Goal: Task Accomplishment & Management: Manage account settings

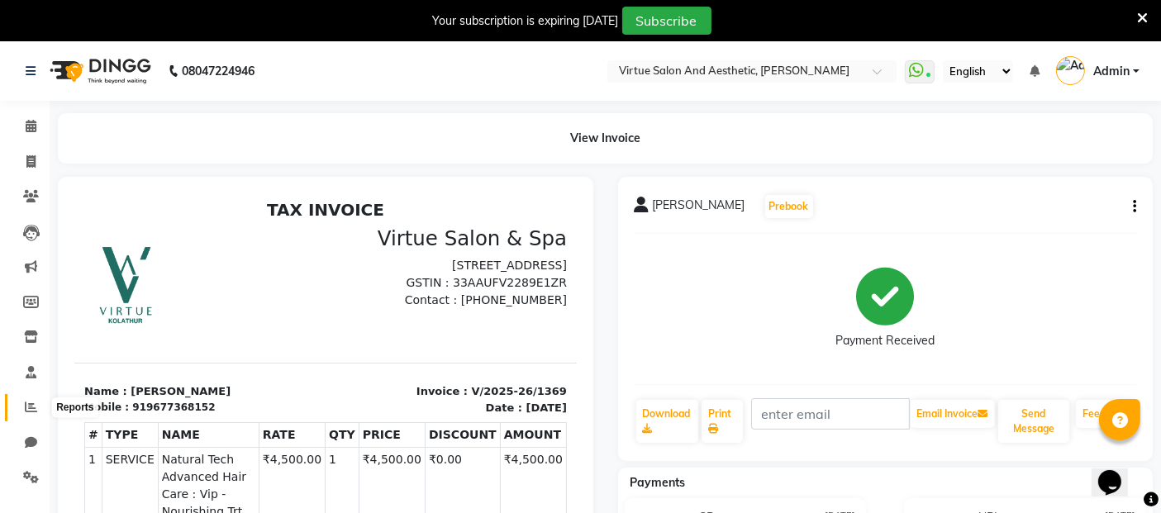
click at [31, 405] on icon at bounding box center [31, 407] width 12 height 12
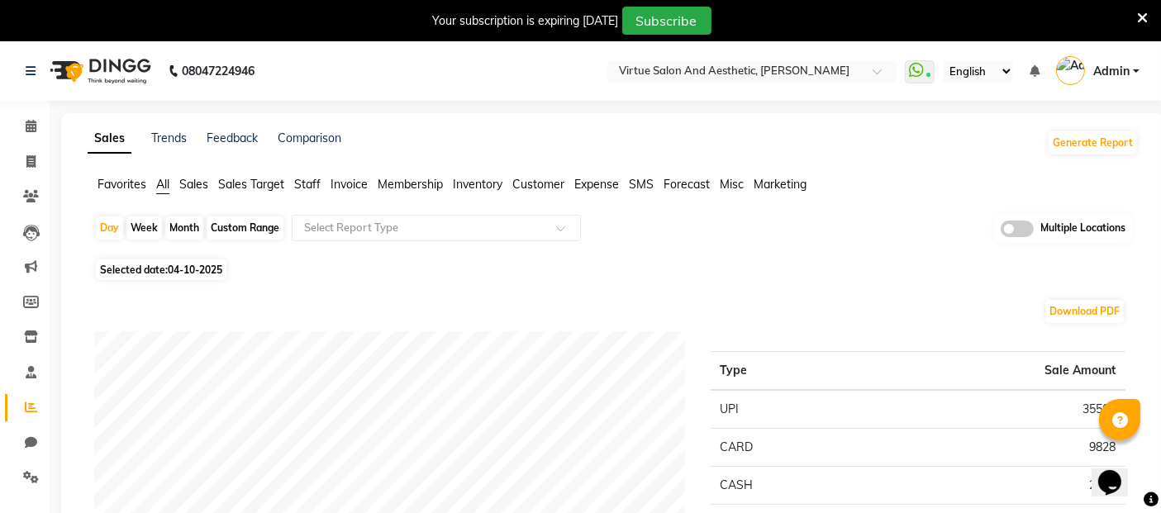
click at [358, 184] on span "Invoice" at bounding box center [348, 184] width 37 height 15
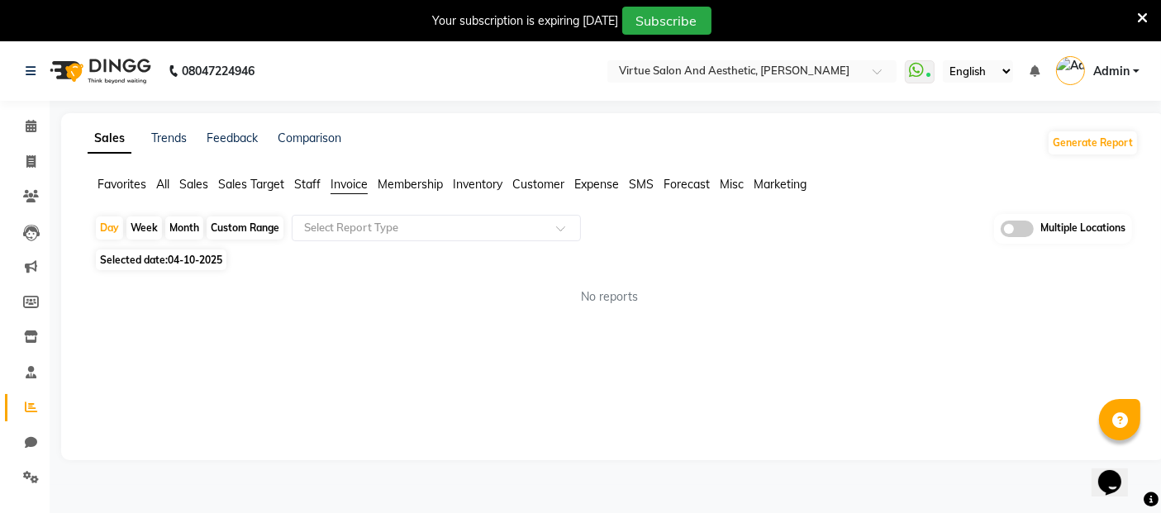
click at [231, 227] on div "Custom Range" at bounding box center [244, 227] width 77 height 23
select select "10"
select select "2025"
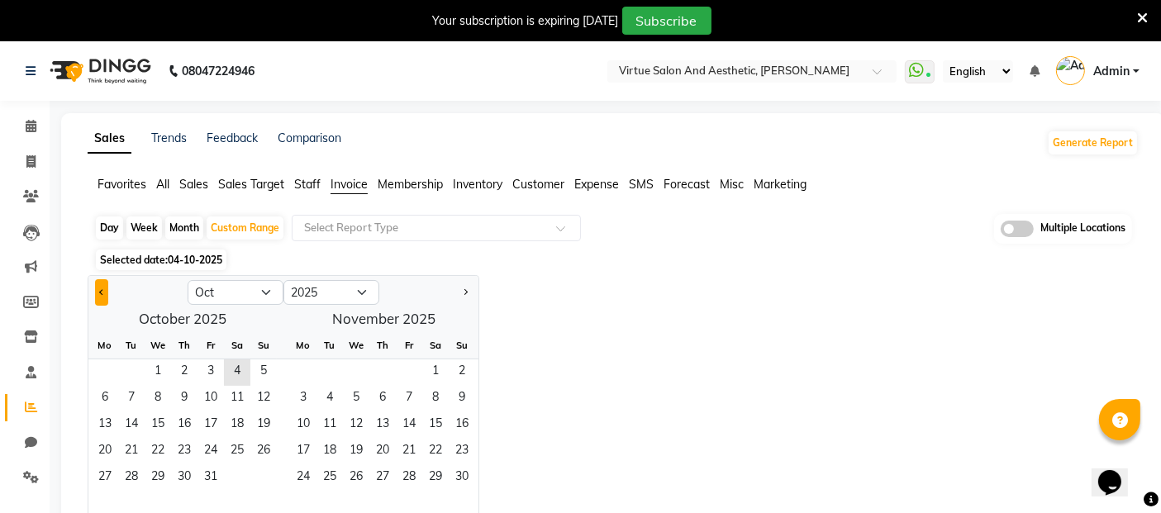
click at [107, 291] on button "Previous month" at bounding box center [101, 292] width 13 height 26
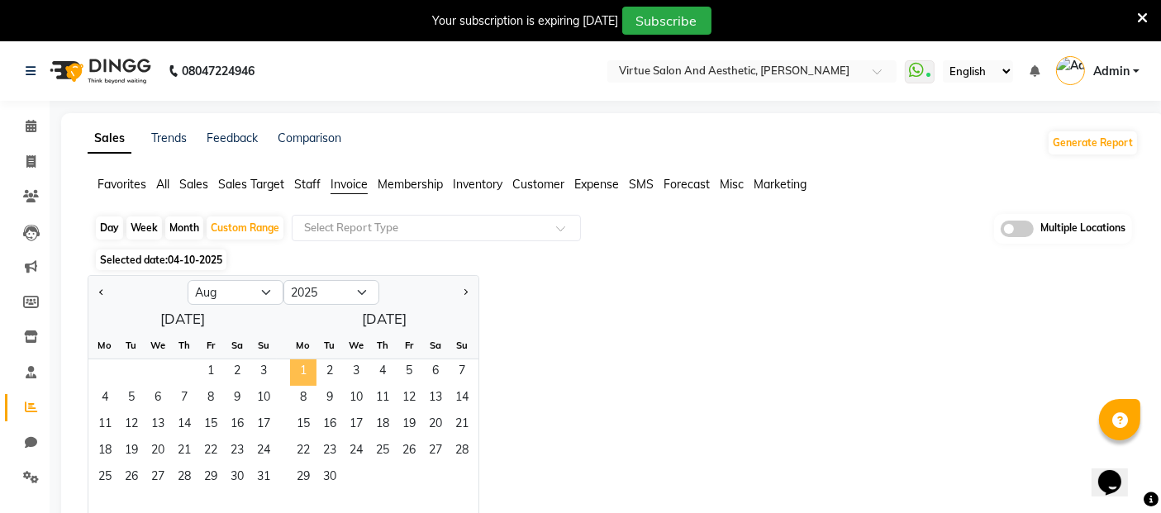
click at [312, 368] on span "1" at bounding box center [303, 372] width 26 height 26
select select "9"
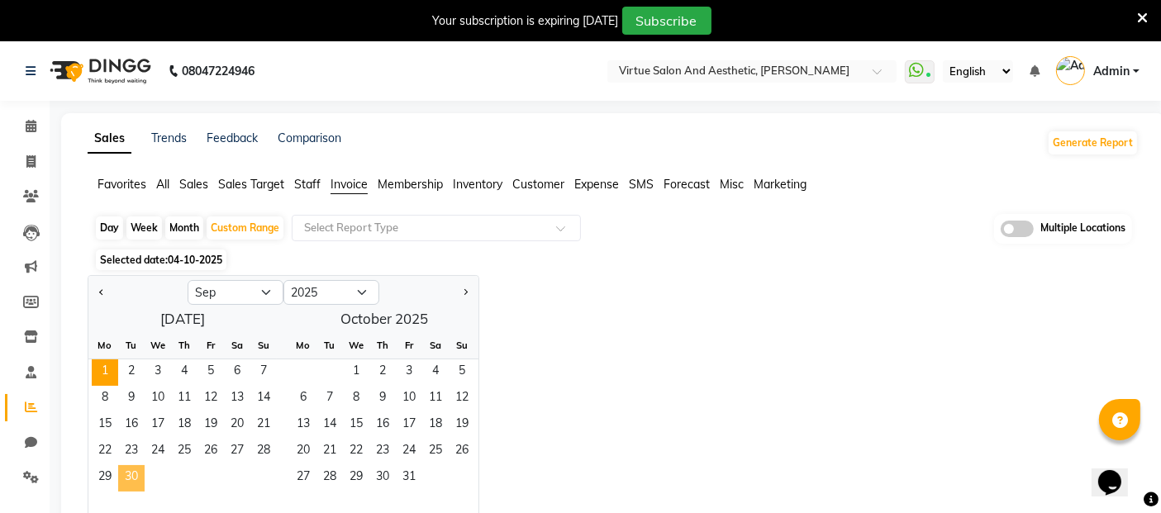
click at [133, 466] on span "30" at bounding box center [131, 478] width 26 height 26
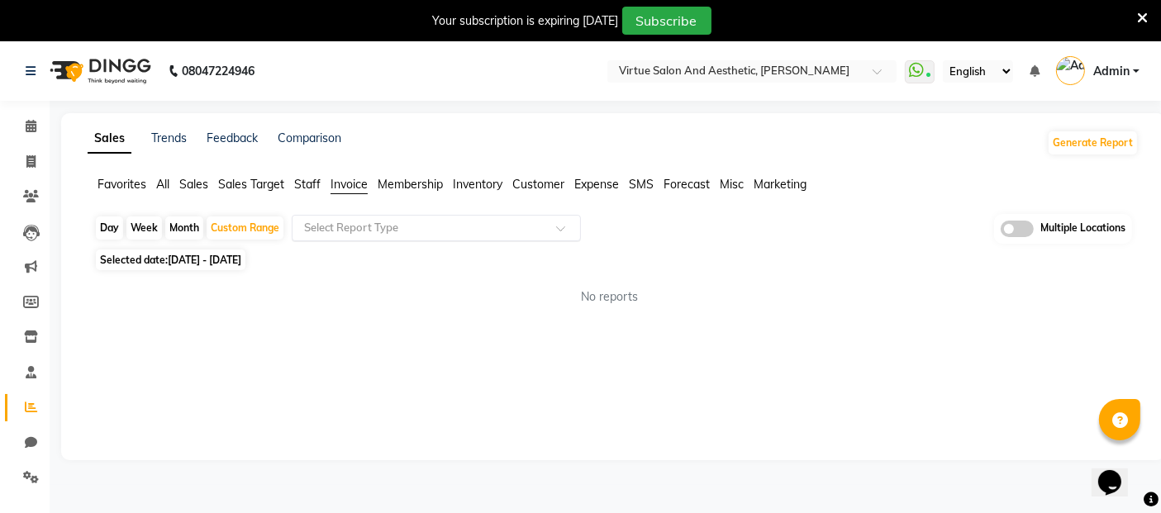
click at [349, 227] on input "text" at bounding box center [420, 228] width 238 height 17
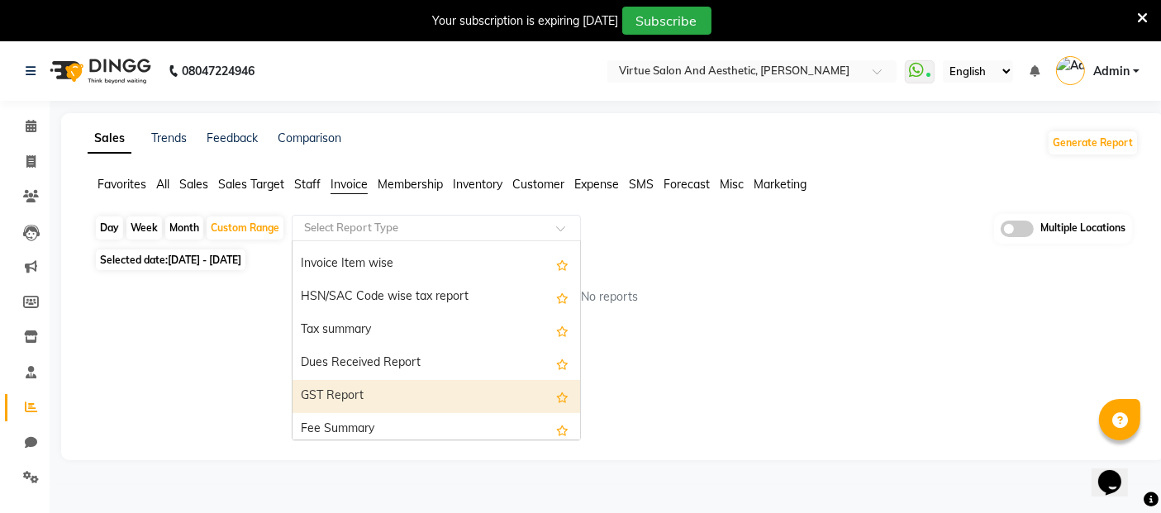
scroll to position [113, 0]
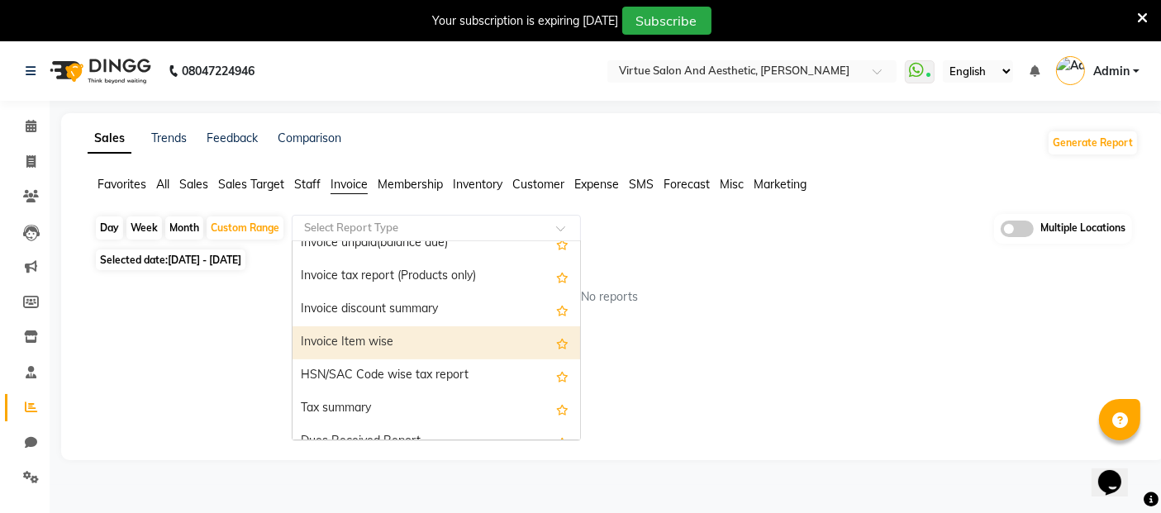
click at [379, 334] on div "Invoice Item wise" at bounding box center [435, 342] width 287 height 33
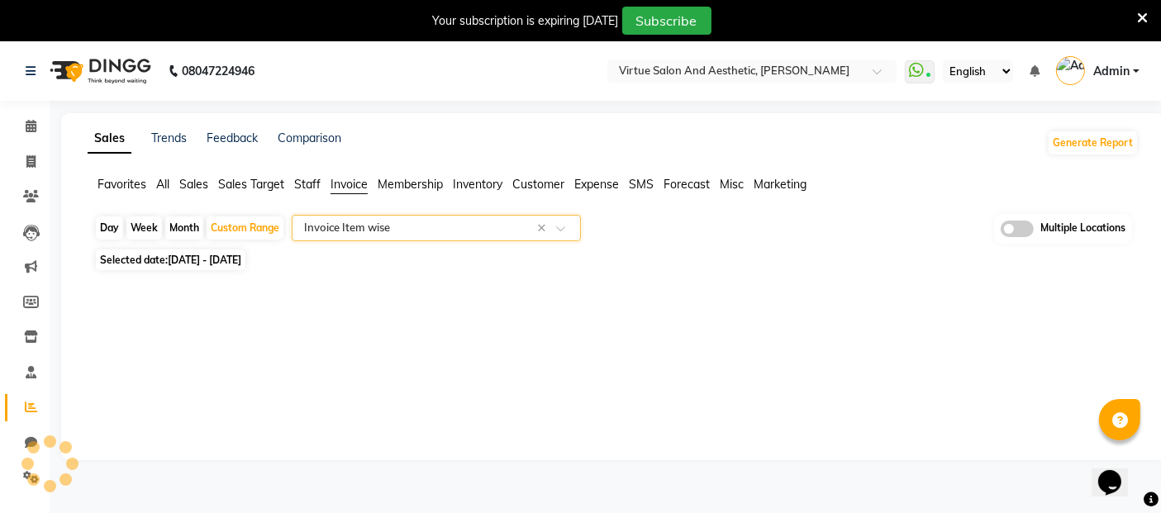
select select "full_report"
select select "csv"
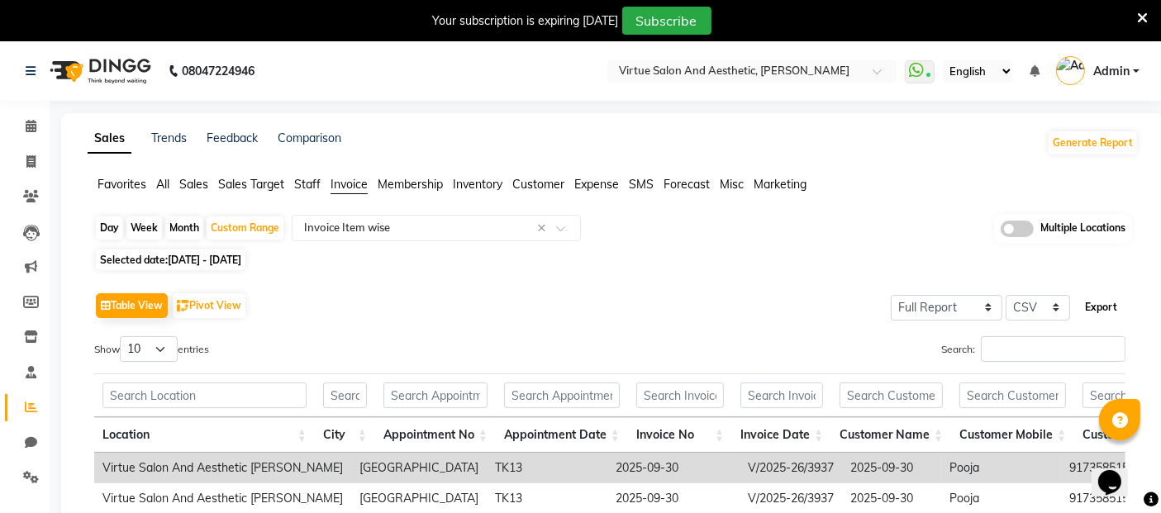
click at [1104, 305] on button "Export" at bounding box center [1100, 307] width 45 height 28
click at [18, 161] on span at bounding box center [31, 162] width 29 height 19
select select "service"
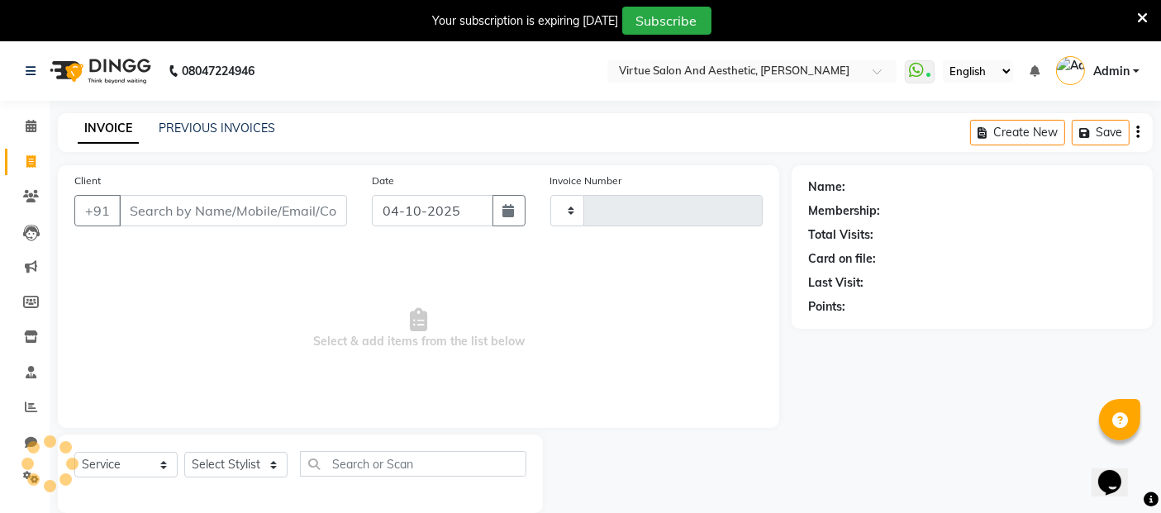
scroll to position [40, 0]
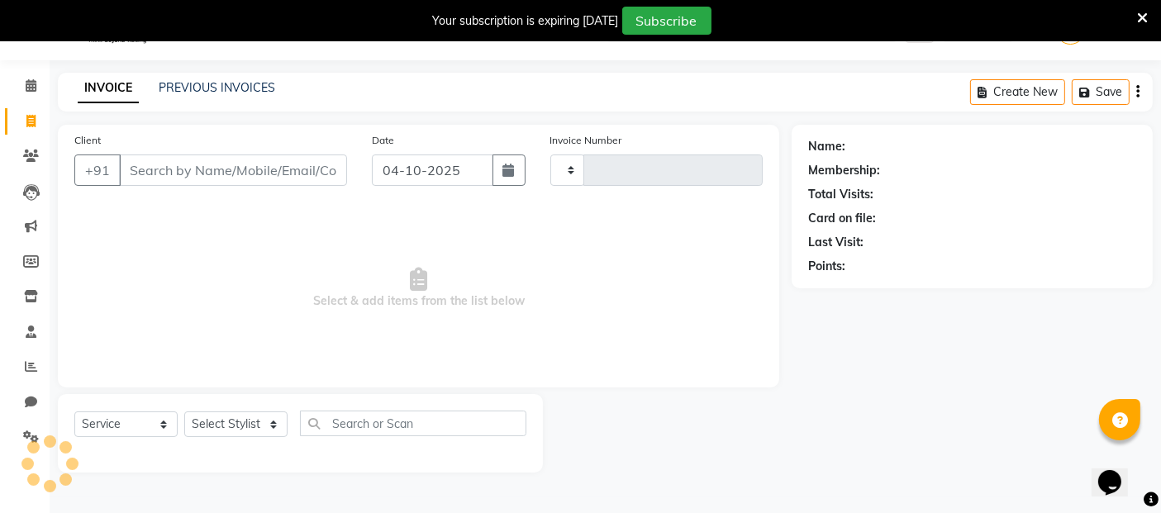
type input "4028"
select select "4466"
click at [231, 83] on link "PREVIOUS INVOICES" at bounding box center [217, 87] width 116 height 15
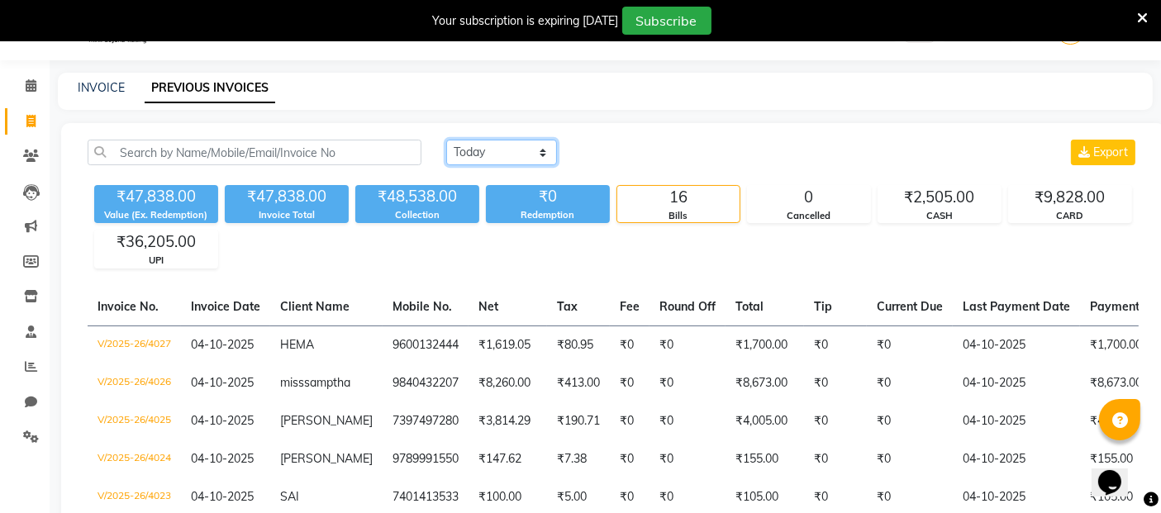
click at [504, 151] on select "[DATE] [DATE] Custom Range" at bounding box center [501, 153] width 111 height 26
select select "range"
click at [446, 140] on select "[DATE] [DATE] Custom Range" at bounding box center [501, 153] width 111 height 26
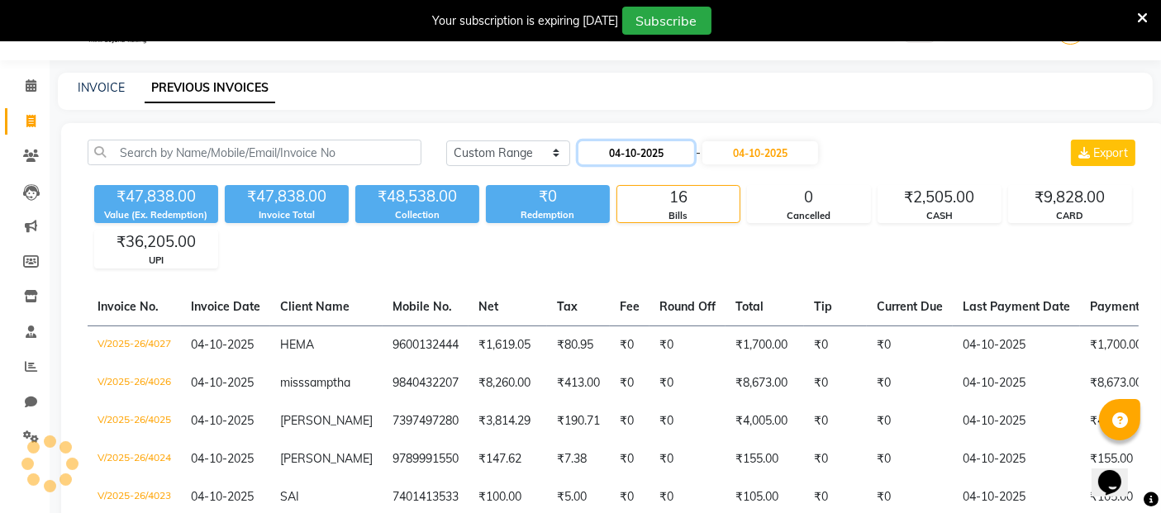
click at [639, 148] on input "04-10-2025" at bounding box center [636, 152] width 116 height 23
select select "10"
select select "2025"
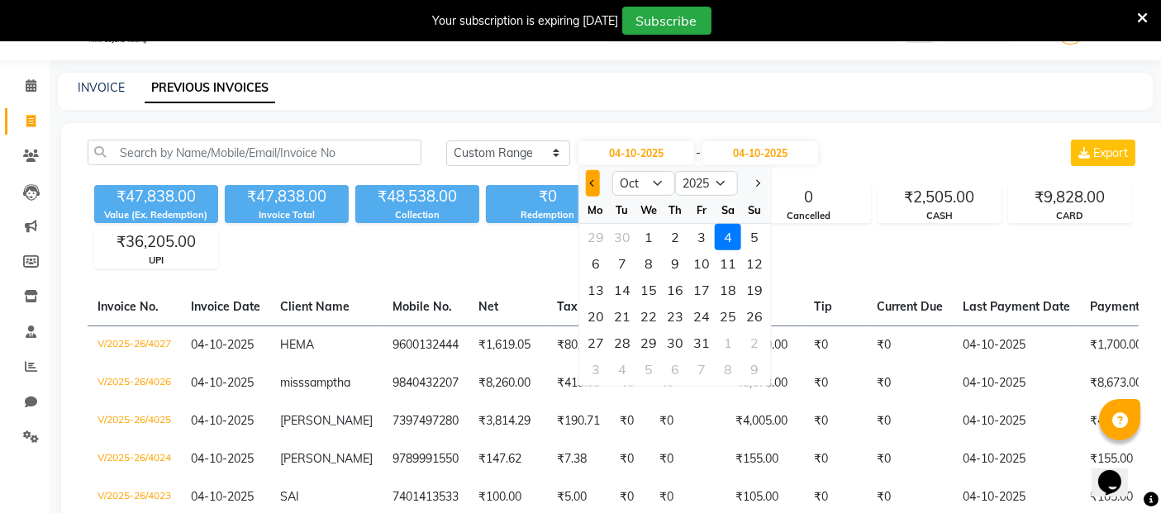
click at [595, 185] on button "Previous month" at bounding box center [593, 183] width 14 height 26
select select "9"
click at [596, 235] on div "1" at bounding box center [595, 237] width 26 height 26
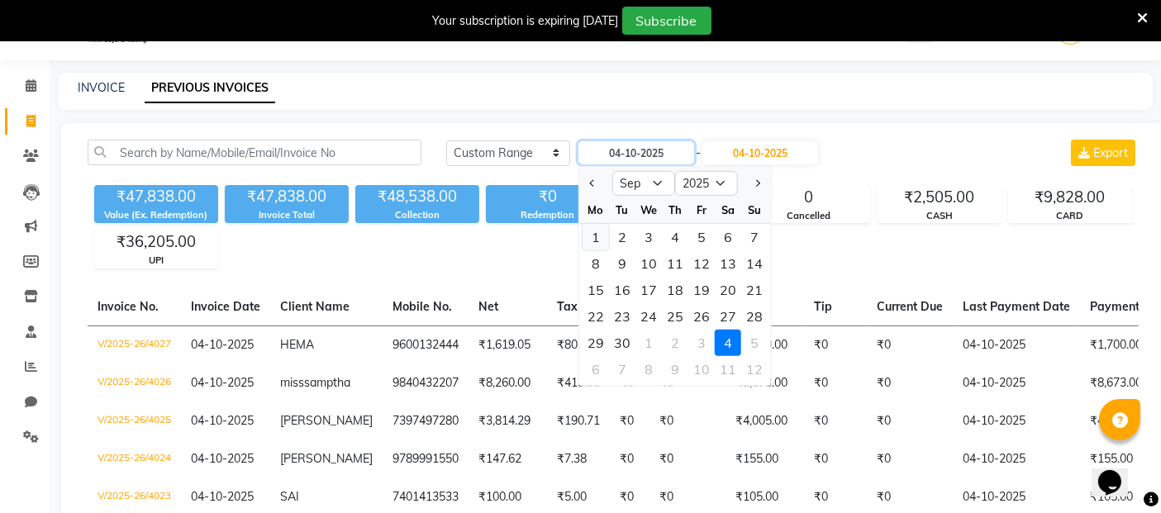
type input "01-09-2025"
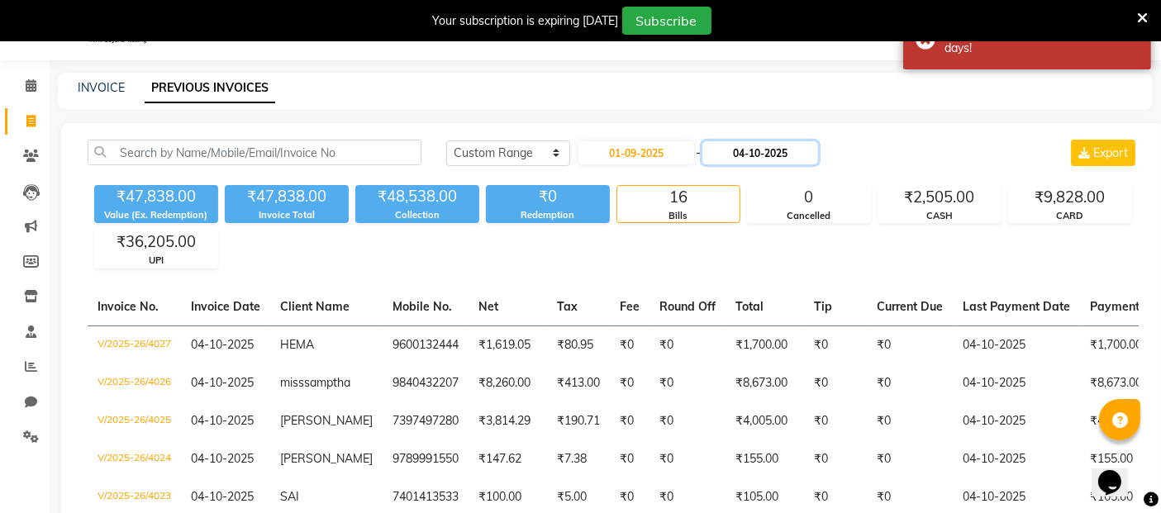
click at [764, 150] on input "04-10-2025" at bounding box center [760, 152] width 116 height 23
select select "10"
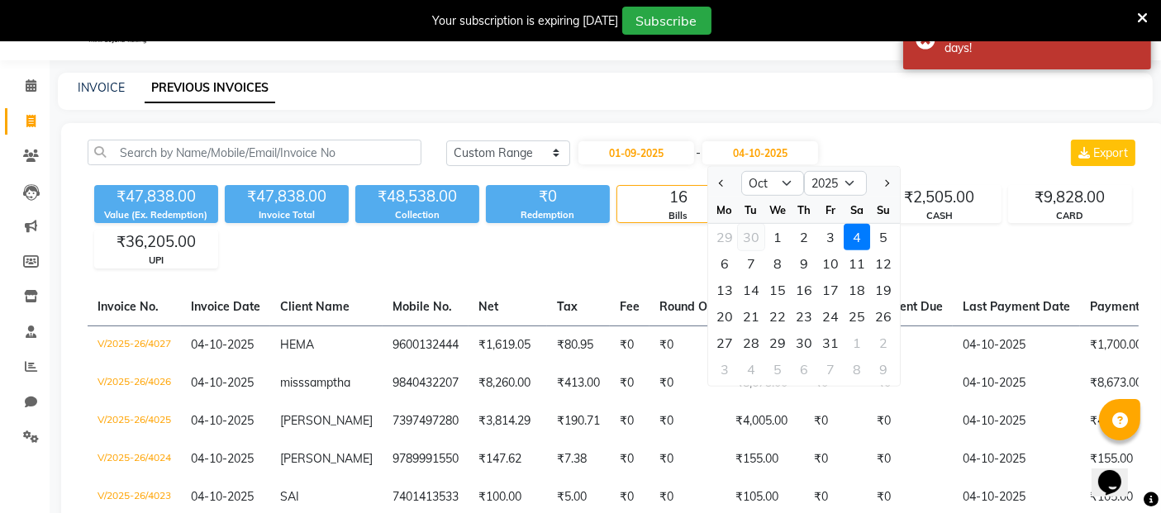
click at [754, 232] on div "30" at bounding box center [751, 237] width 26 height 26
type input "30-09-2025"
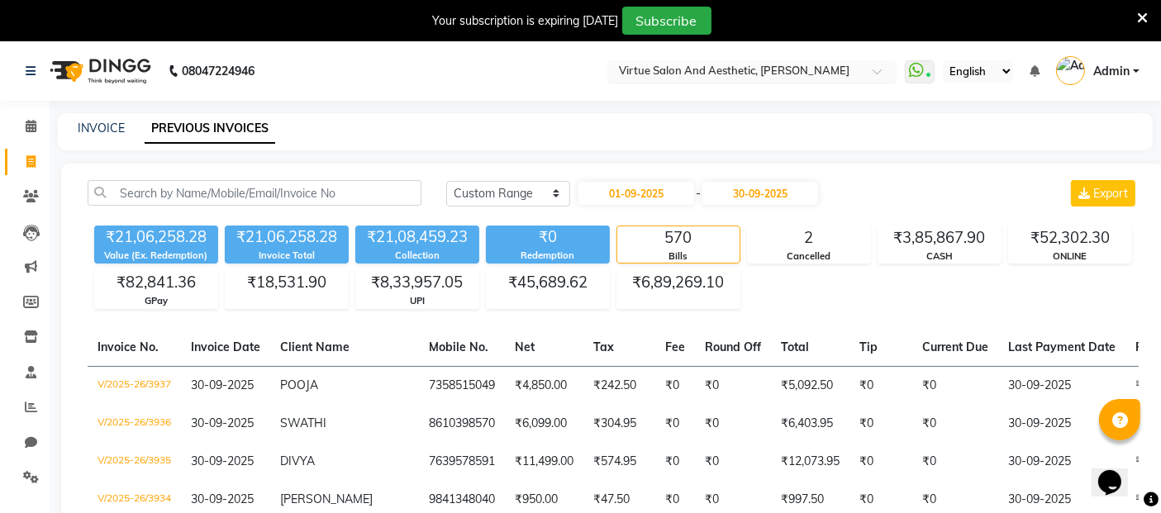
click at [731, 69] on input "text" at bounding box center [735, 72] width 240 height 17
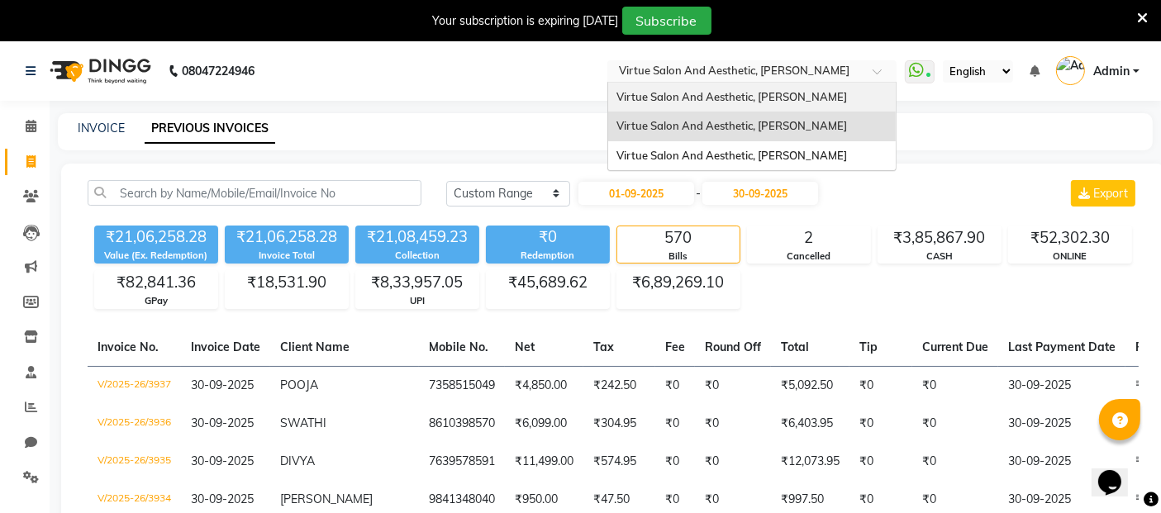
click at [745, 100] on span "Virtue Salon And Aesthetic, [PERSON_NAME]" at bounding box center [731, 96] width 230 height 13
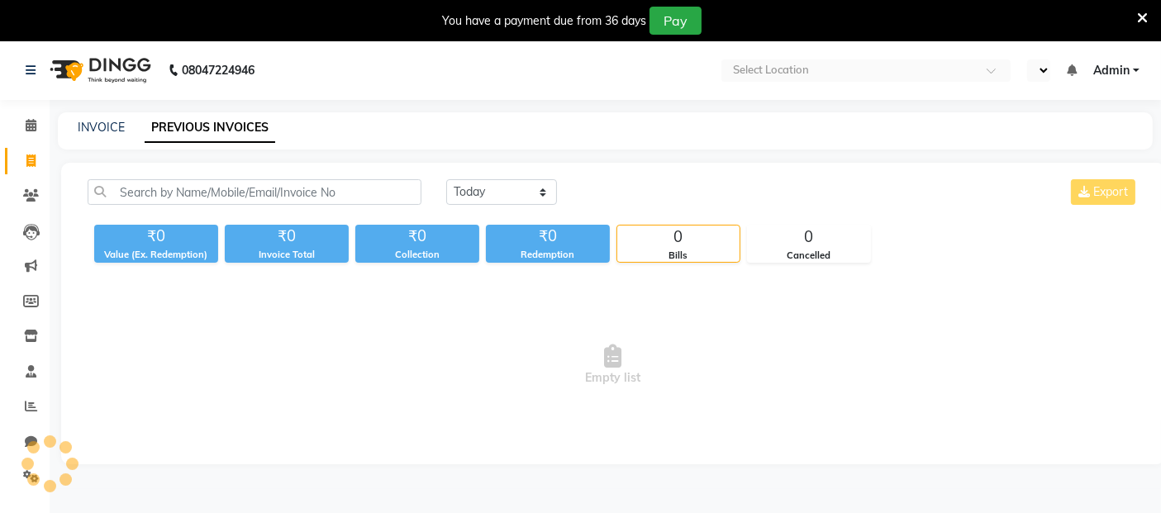
select select "en"
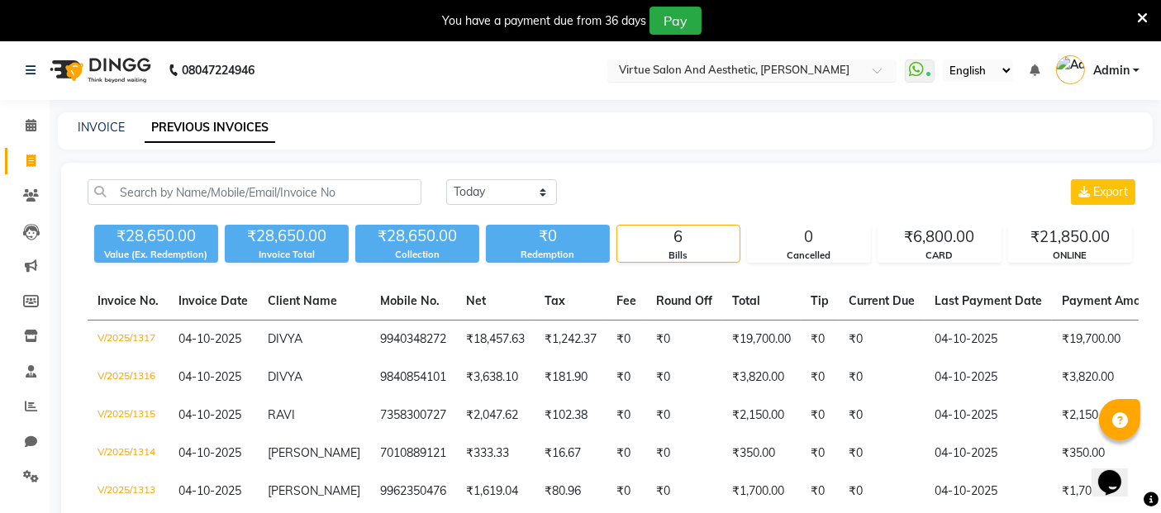
click at [745, 71] on input "text" at bounding box center [735, 72] width 240 height 17
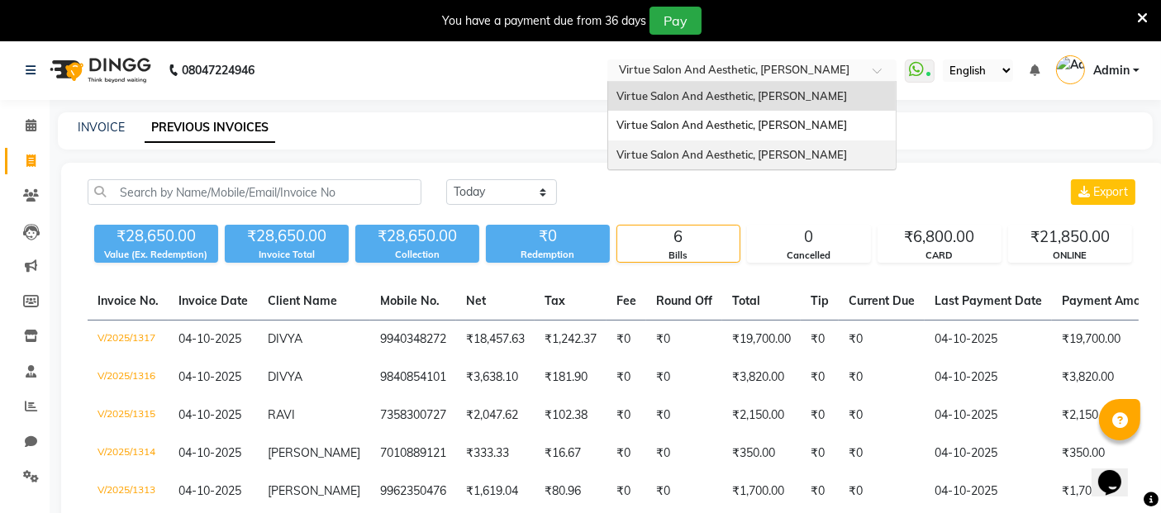
click at [619, 192] on div "Today Yesterday Custom Range Export" at bounding box center [792, 192] width 692 height 26
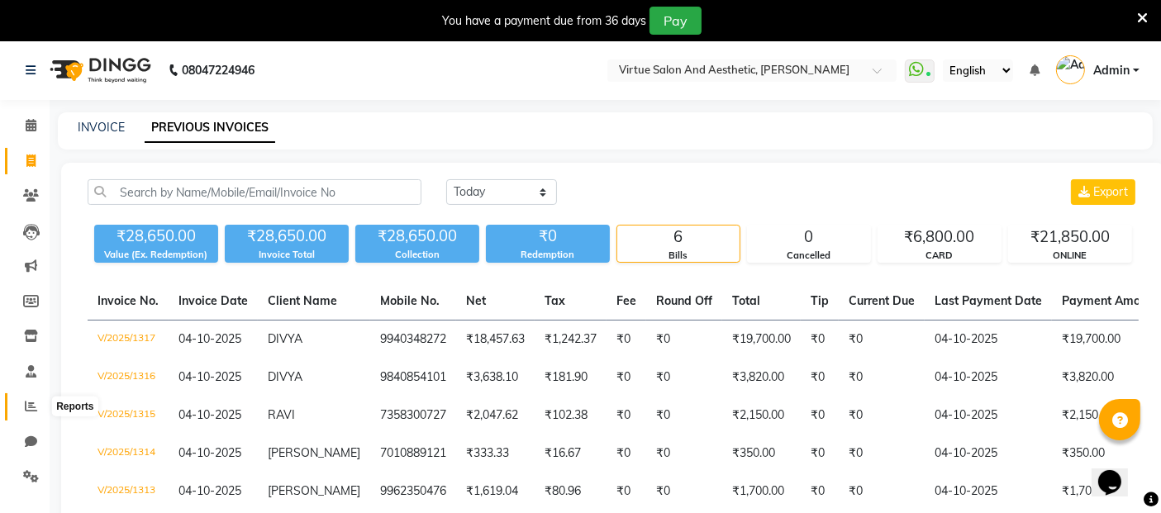
click at [34, 412] on span at bounding box center [31, 406] width 29 height 19
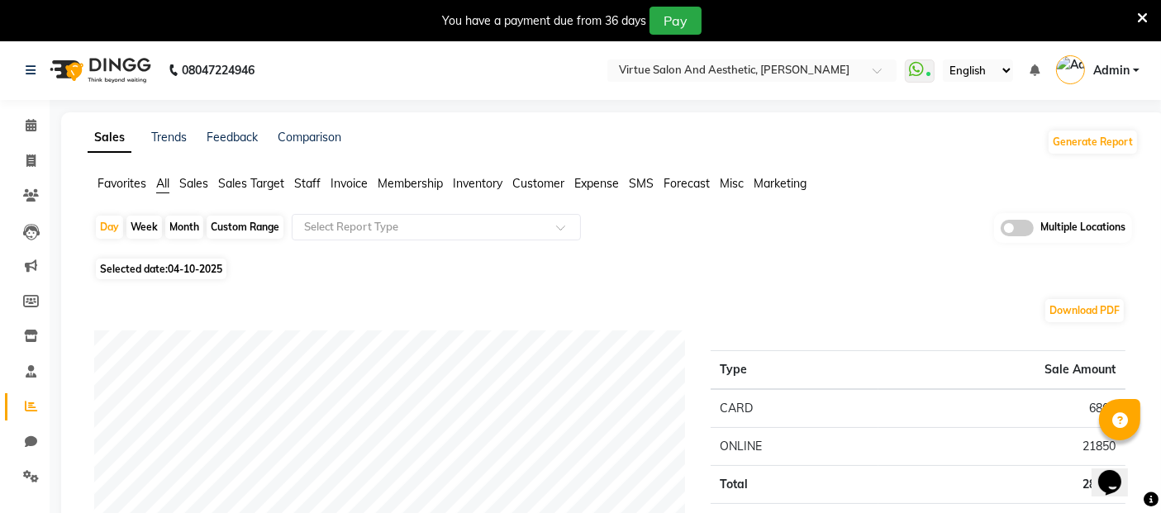
click at [353, 185] on span "Invoice" at bounding box center [348, 183] width 37 height 15
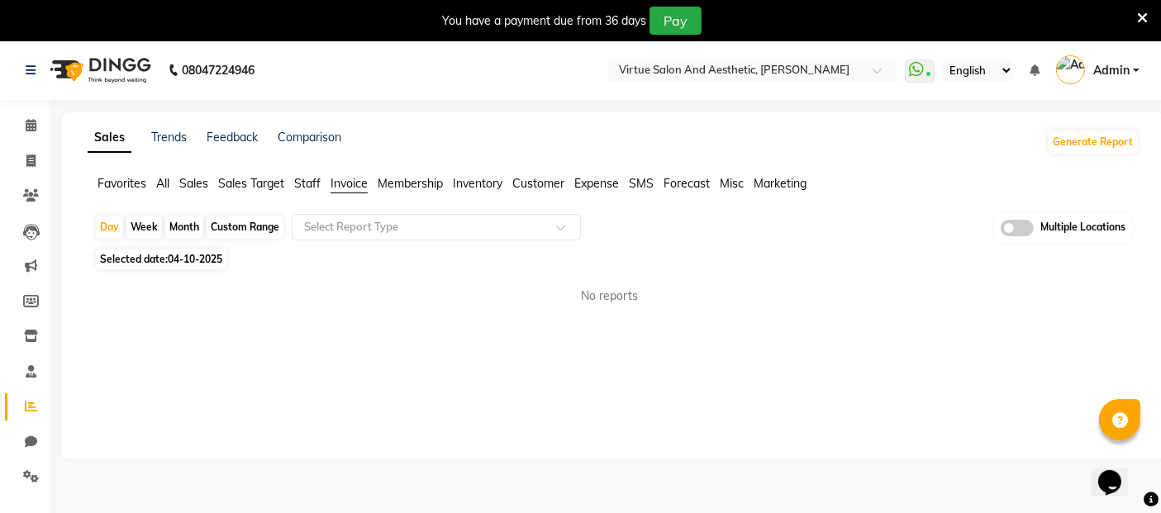
click at [243, 230] on div "Custom Range" at bounding box center [244, 227] width 77 height 23
select select "10"
select select "2025"
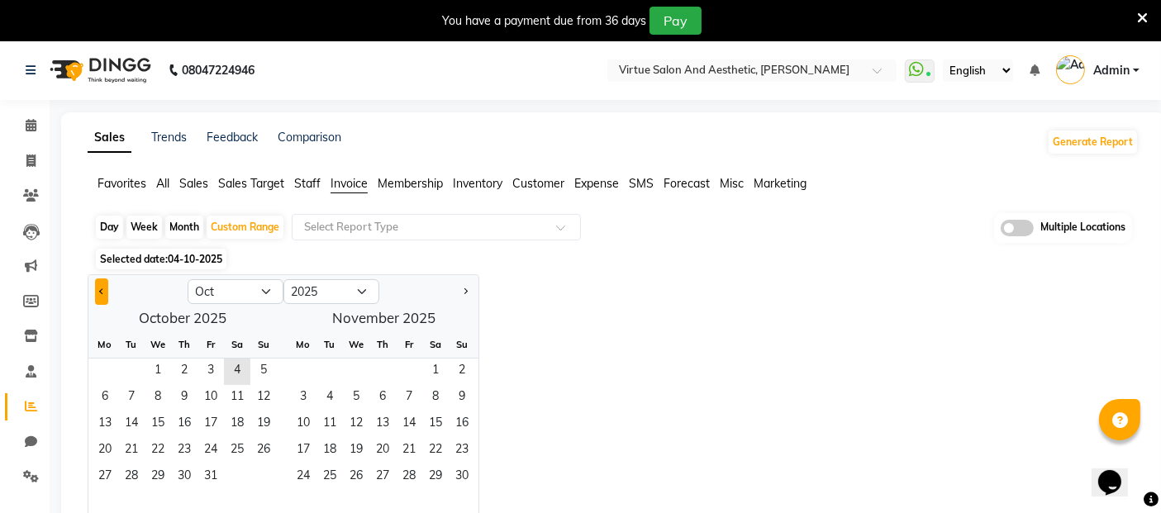
click at [103, 287] on button "Previous month" at bounding box center [101, 291] width 13 height 26
select select "9"
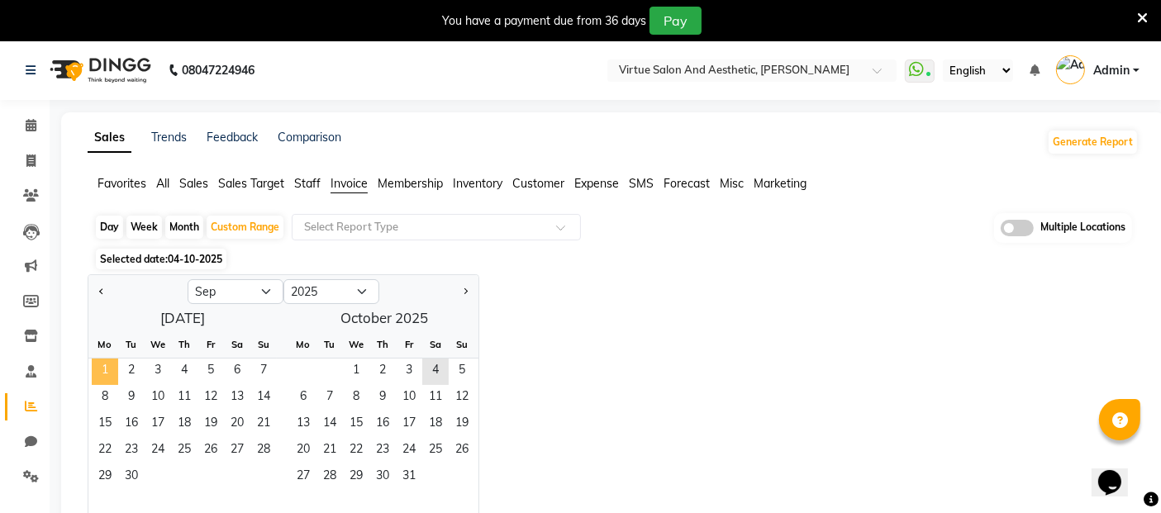
click at [108, 369] on span "1" at bounding box center [105, 371] width 26 height 26
click at [132, 477] on span "30" at bounding box center [131, 477] width 26 height 26
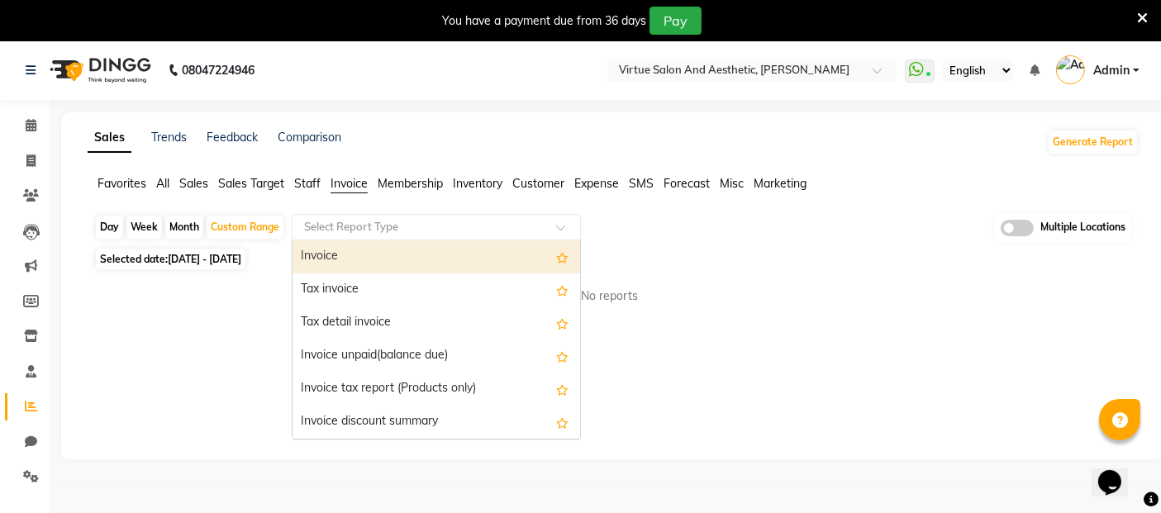
click at [389, 228] on input "text" at bounding box center [420, 227] width 238 height 17
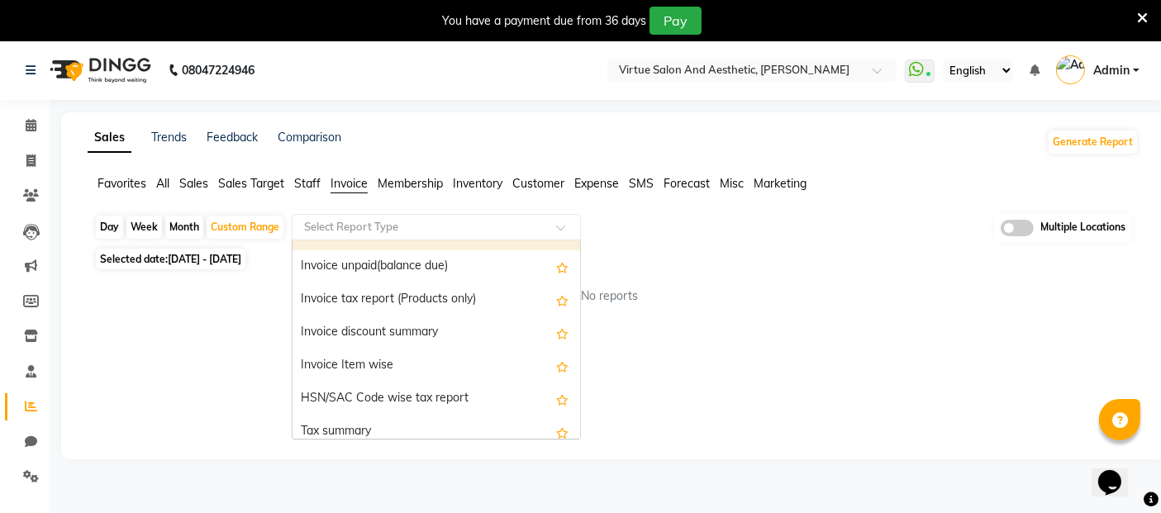
scroll to position [92, 0]
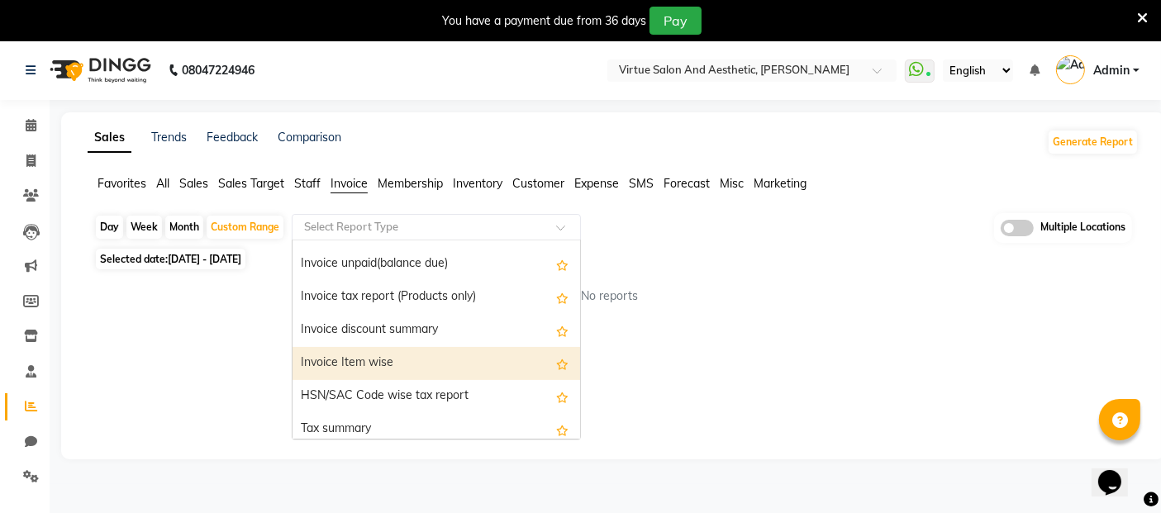
click at [349, 355] on div "Invoice Item wise" at bounding box center [435, 363] width 287 height 33
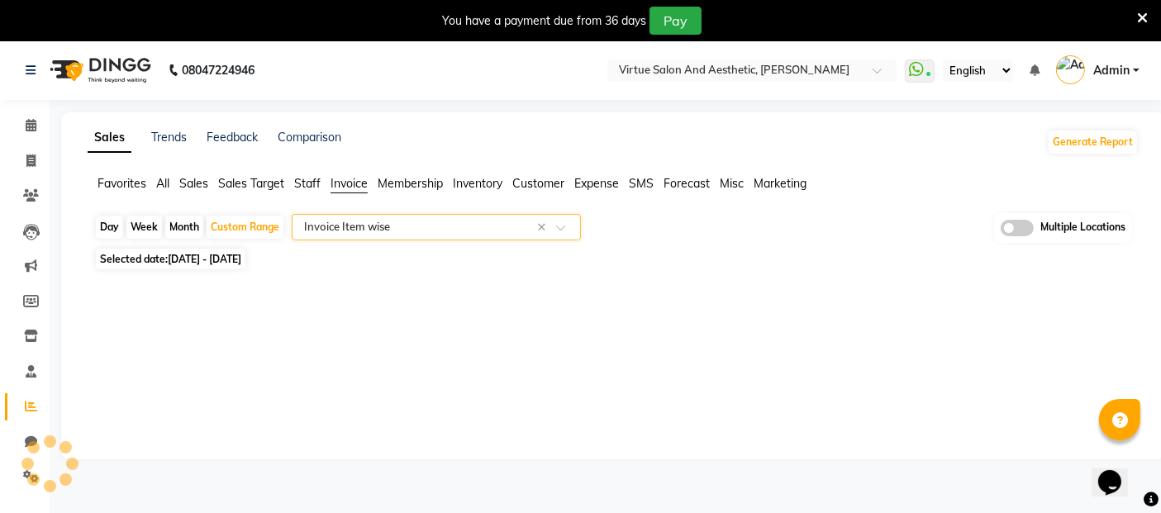
select select "full_report"
select select "csv"
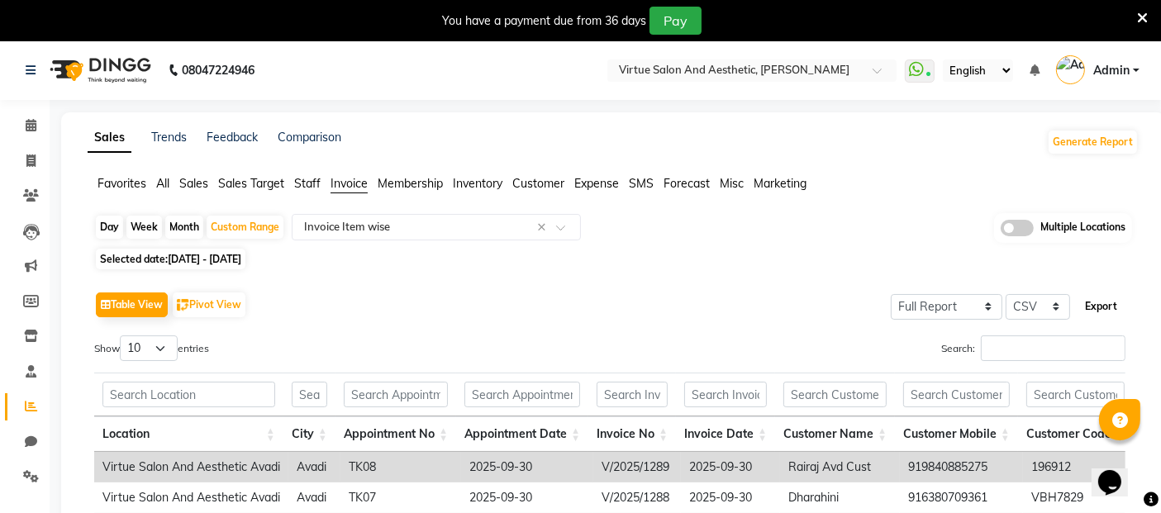
click at [1099, 310] on button "Export" at bounding box center [1100, 306] width 45 height 28
drag, startPoint x: 36, startPoint y: 156, endPoint x: 51, endPoint y: 156, distance: 14.9
click at [36, 156] on span at bounding box center [31, 161] width 29 height 19
select select "service"
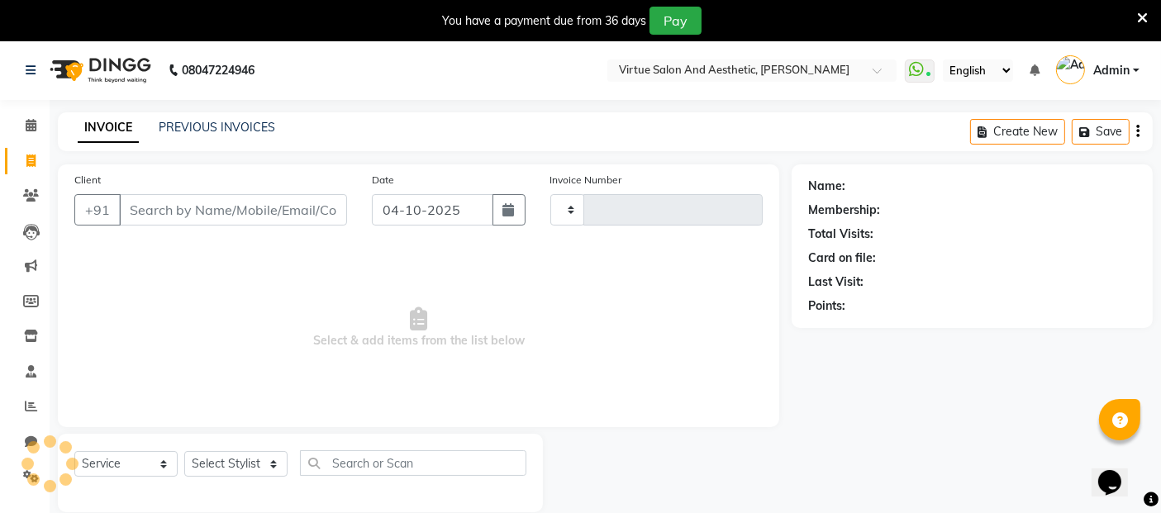
scroll to position [40, 0]
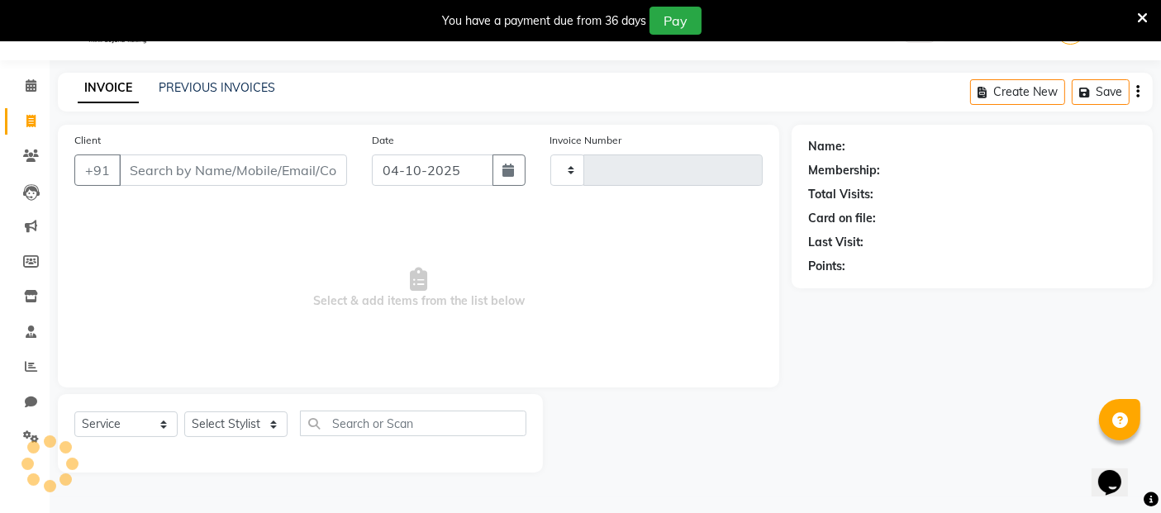
type input "1318"
select select "4611"
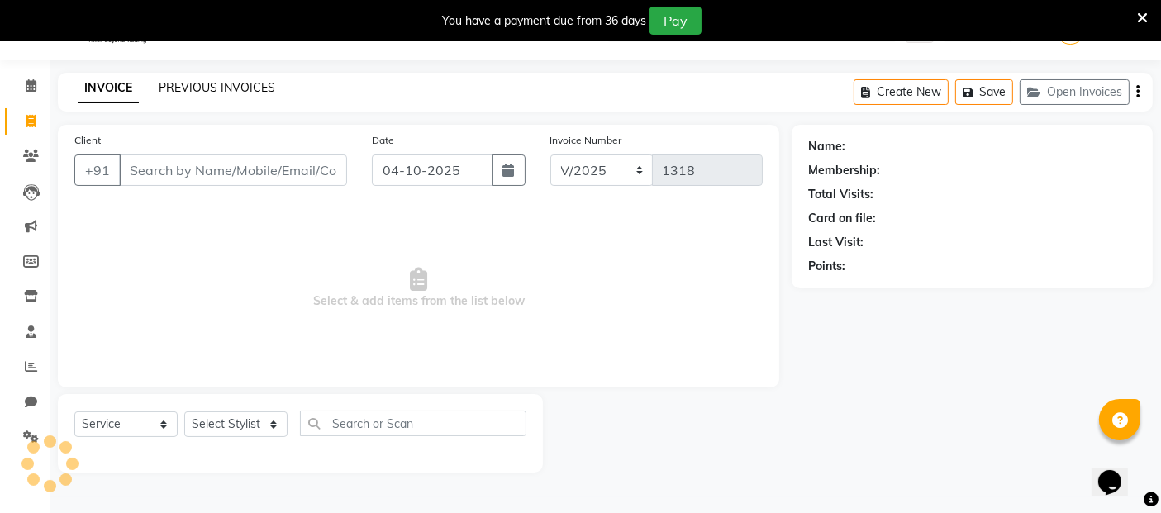
click at [221, 91] on link "PREVIOUS INVOICES" at bounding box center [217, 87] width 116 height 15
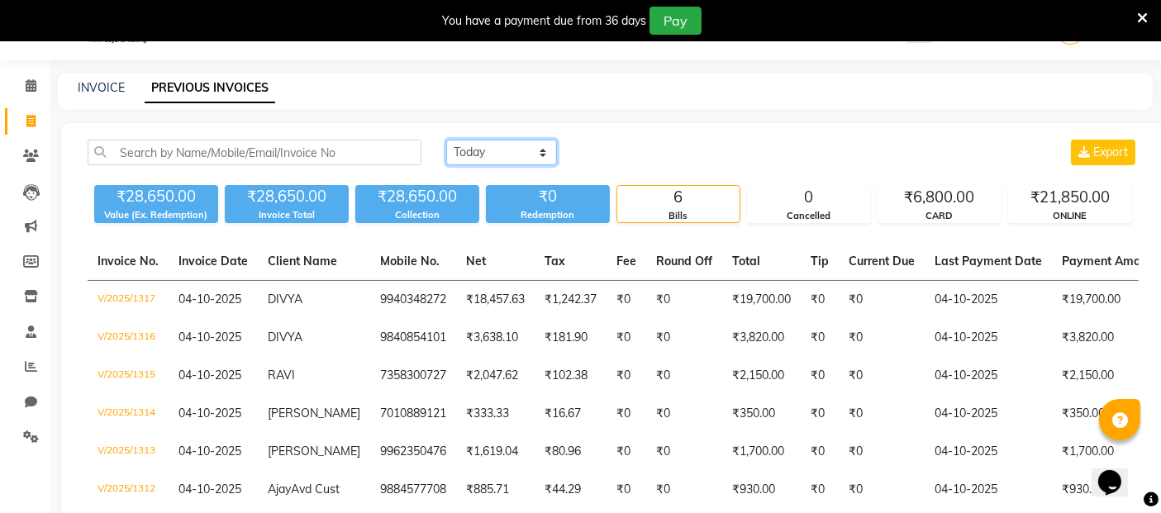
click at [505, 150] on select "[DATE] [DATE] Custom Range" at bounding box center [501, 153] width 111 height 26
select select "range"
click at [446, 140] on select "[DATE] [DATE] Custom Range" at bounding box center [501, 153] width 111 height 26
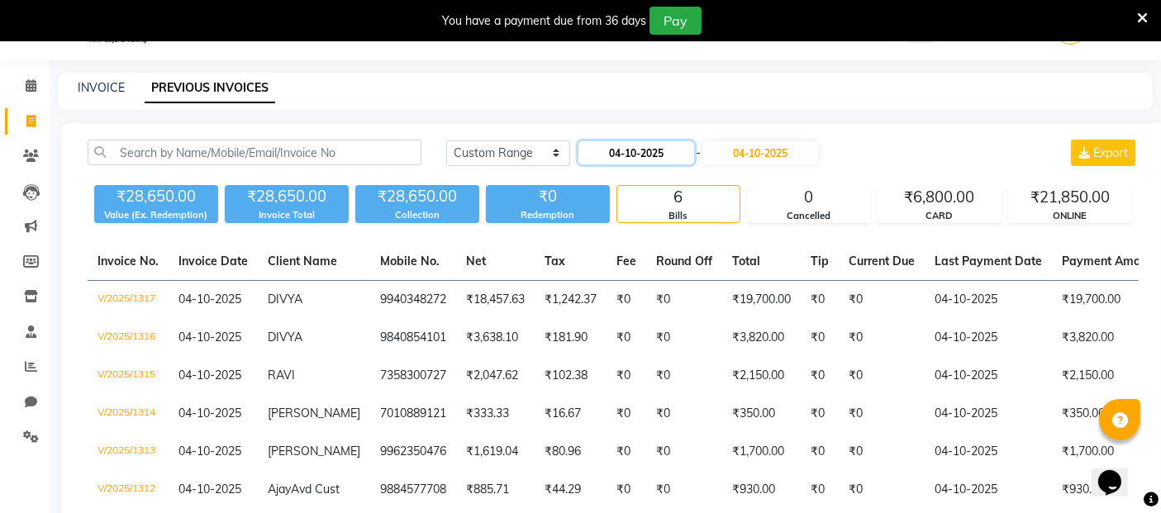
click at [644, 154] on input "04-10-2025" at bounding box center [636, 152] width 116 height 23
select select "10"
select select "2025"
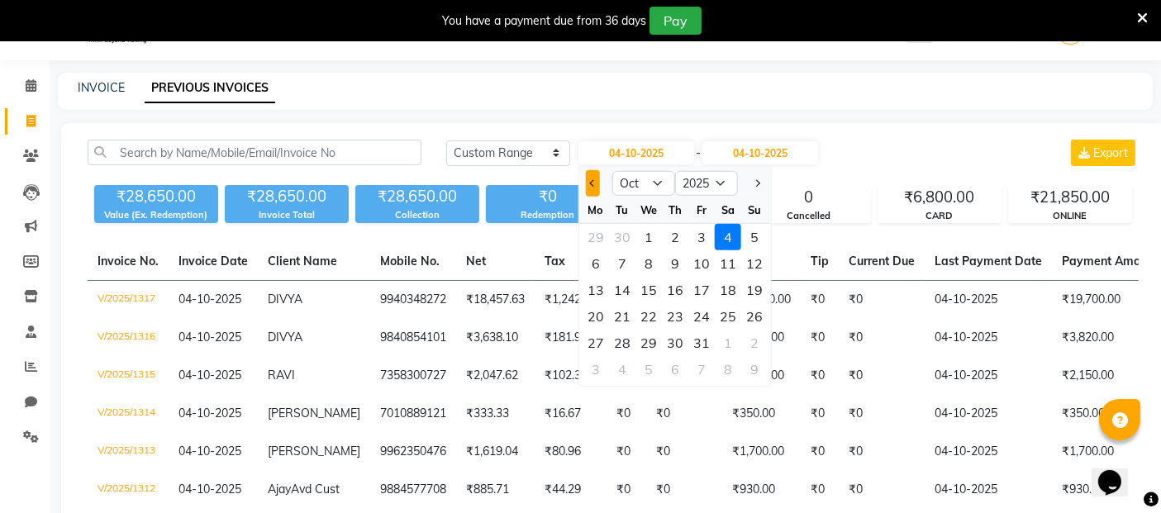
click at [590, 182] on span "Previous month" at bounding box center [593, 183] width 7 height 7
select select "9"
click at [596, 235] on div "1" at bounding box center [595, 237] width 26 height 26
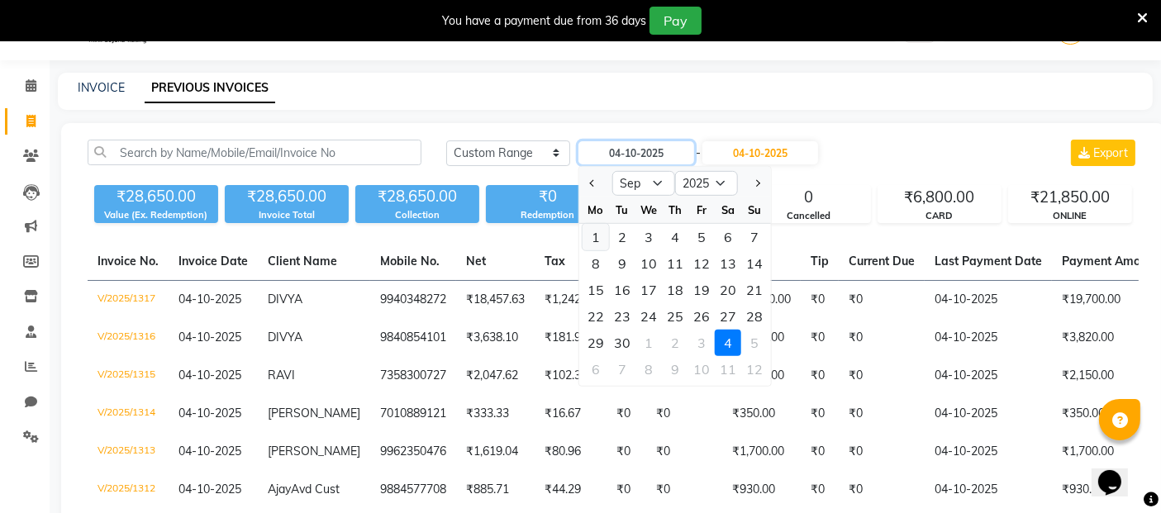
type input "01-09-2025"
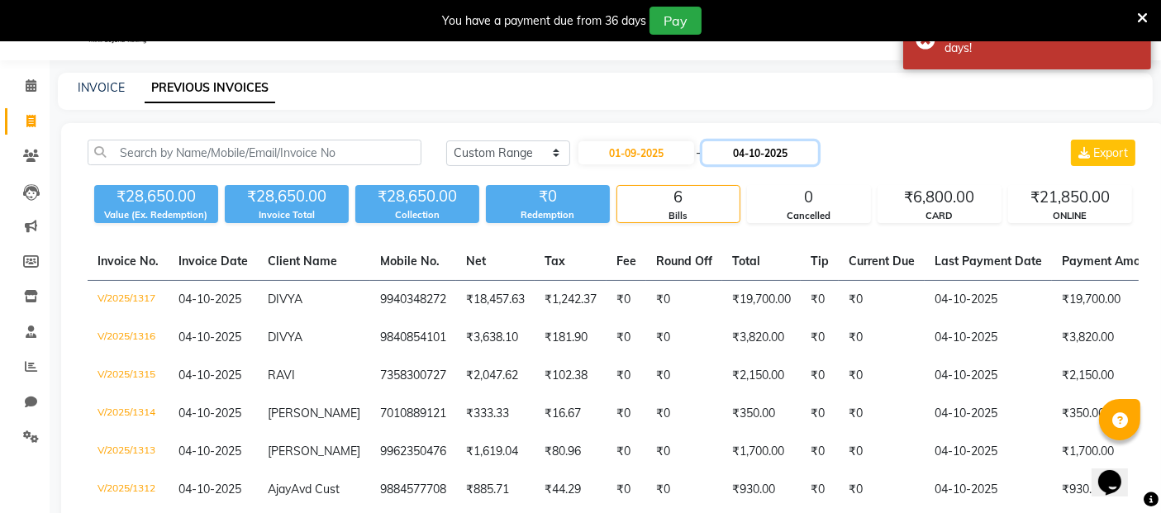
click at [746, 147] on input "04-10-2025" at bounding box center [760, 152] width 116 height 23
select select "10"
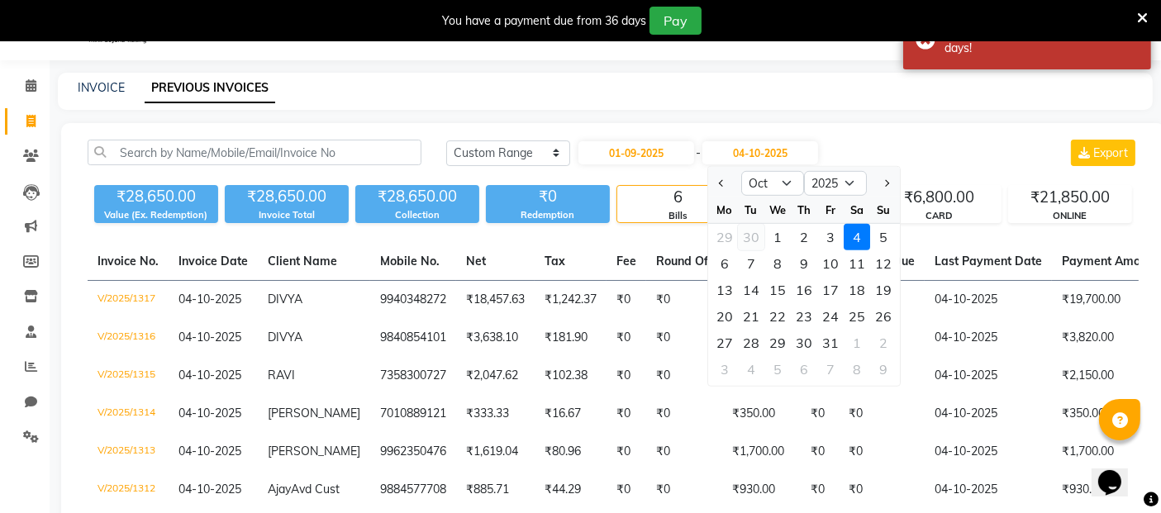
click at [756, 230] on div "30" at bounding box center [751, 237] width 26 height 26
type input "30-09-2025"
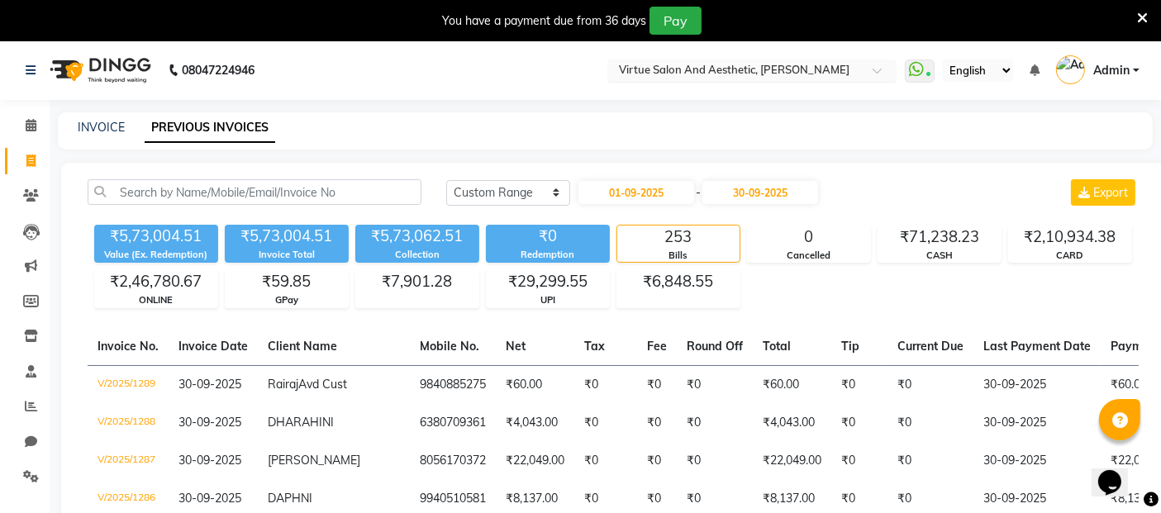
click at [762, 67] on input "text" at bounding box center [735, 72] width 240 height 17
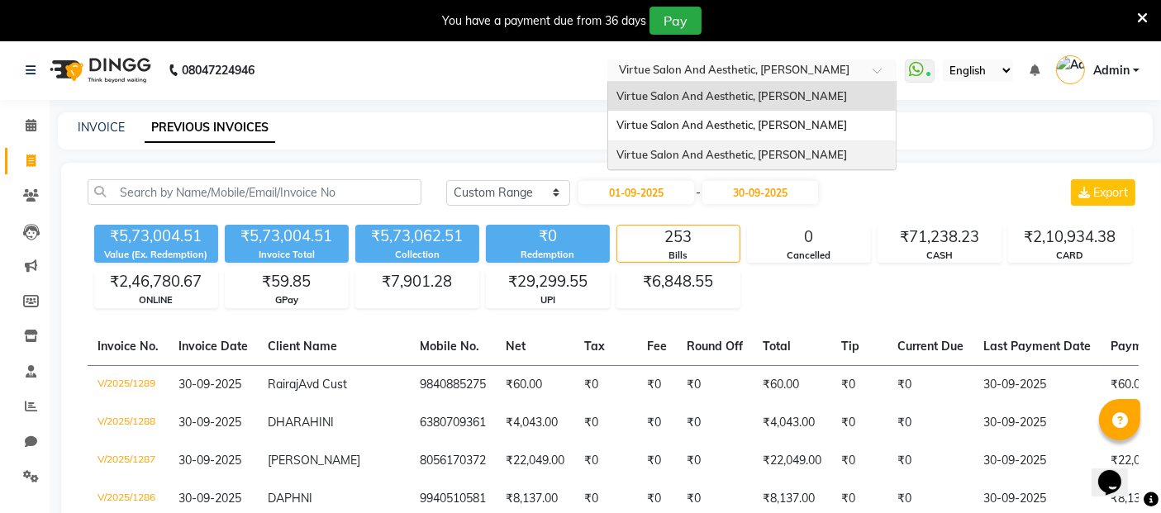
click at [764, 150] on span "Virtue Salon And Aesthetic, [PERSON_NAME]" at bounding box center [731, 154] width 230 height 13
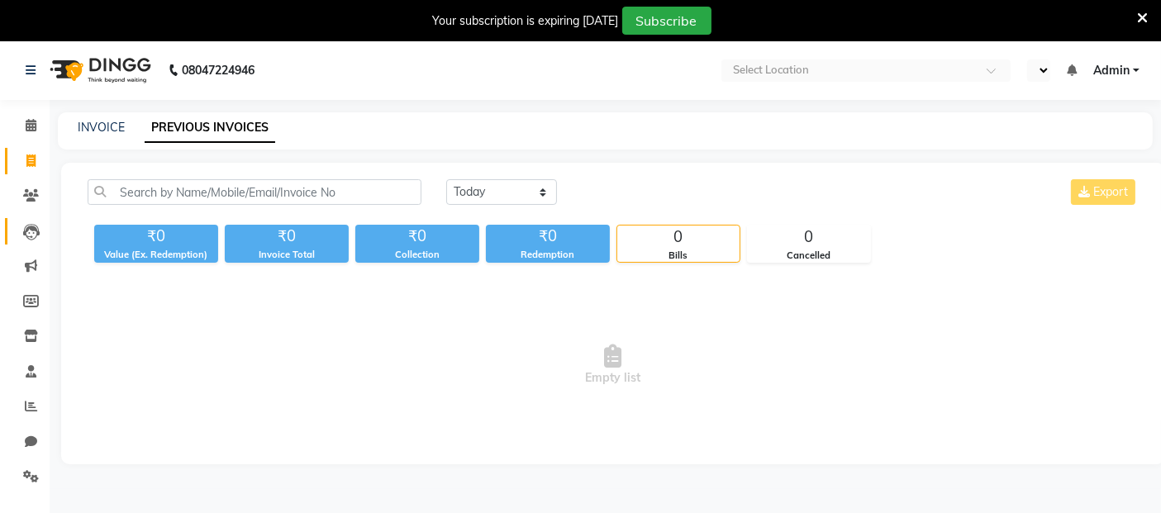
select select "en"
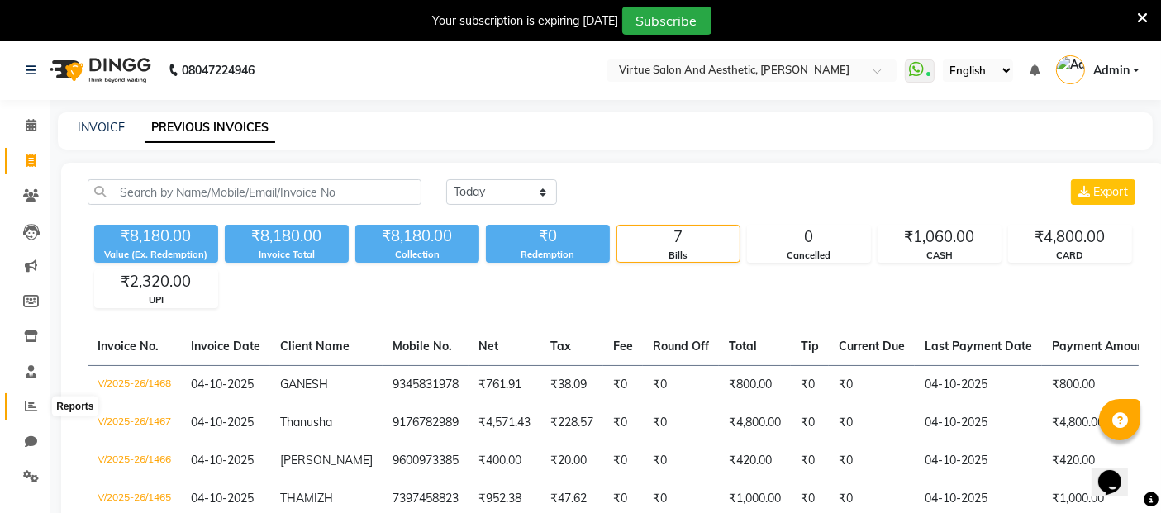
click at [25, 406] on icon at bounding box center [31, 406] width 12 height 12
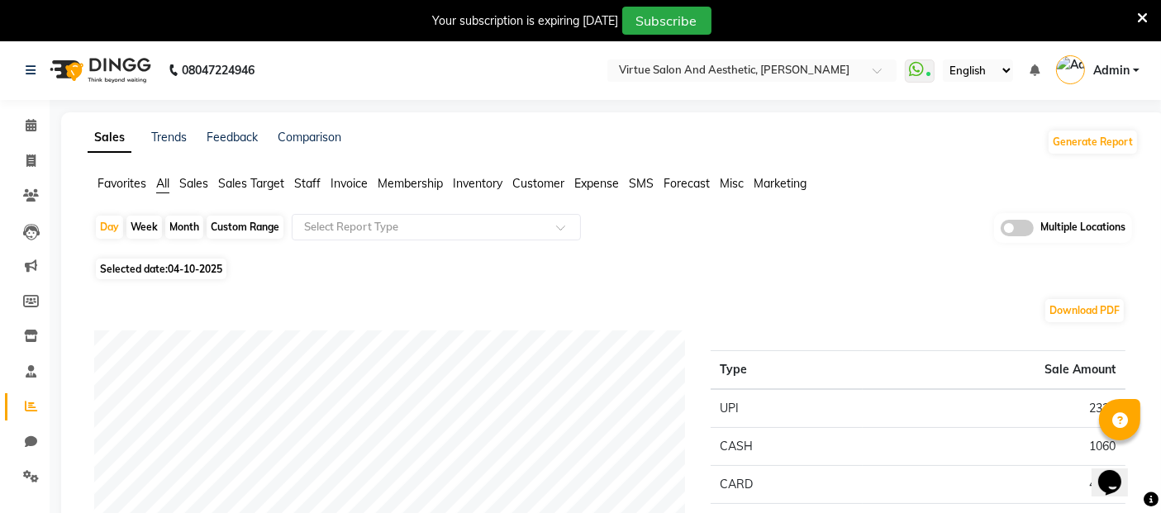
click at [368, 184] on ul "Favorites All Sales Sales Target Staff Invoice Membership Inventory Customer Ex…" at bounding box center [613, 184] width 1051 height 18
click at [347, 183] on span "Invoice" at bounding box center [348, 183] width 37 height 15
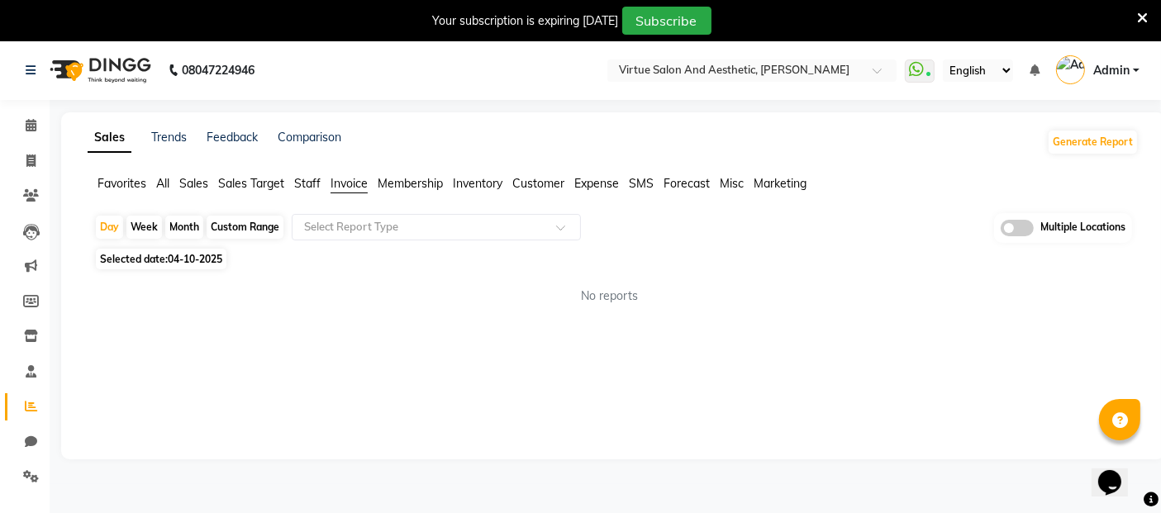
click at [221, 224] on div "Custom Range" at bounding box center [244, 227] width 77 height 23
select select "10"
select select "2025"
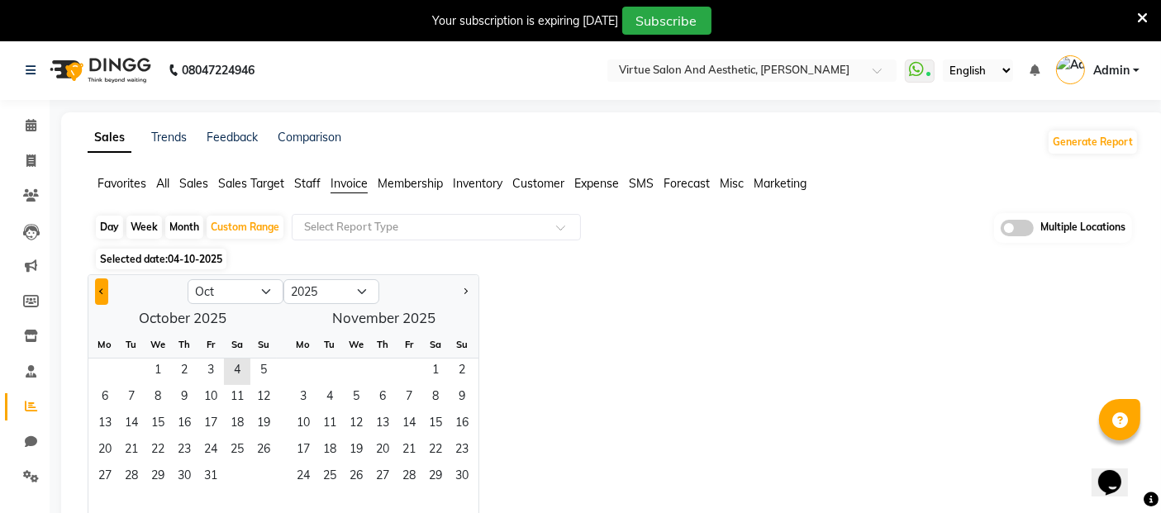
click at [105, 289] on button "Previous month" at bounding box center [101, 291] width 13 height 26
select select "9"
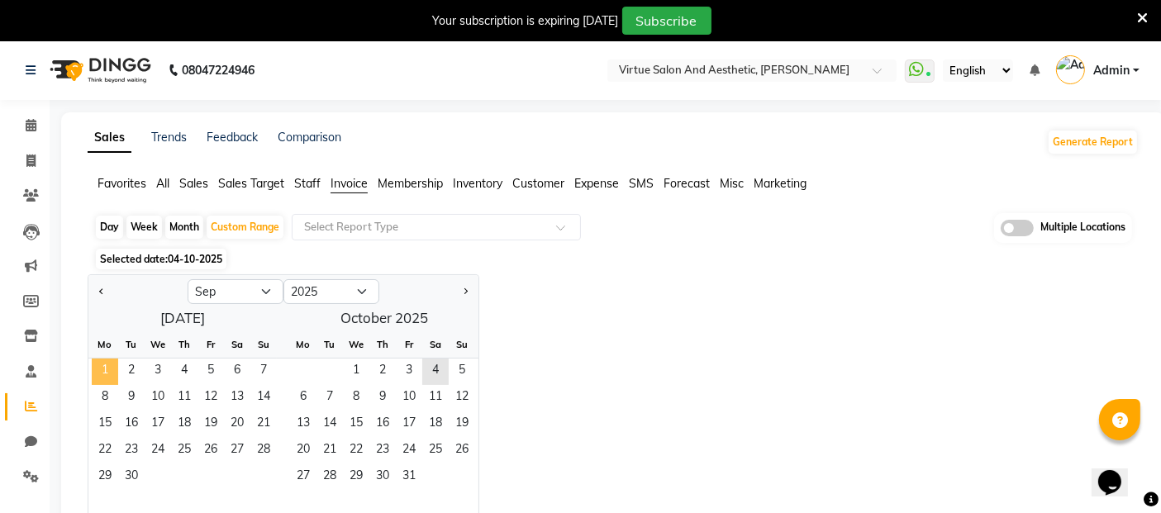
click at [112, 367] on span "1" at bounding box center [105, 371] width 26 height 26
click at [135, 472] on span "30" at bounding box center [131, 477] width 26 height 26
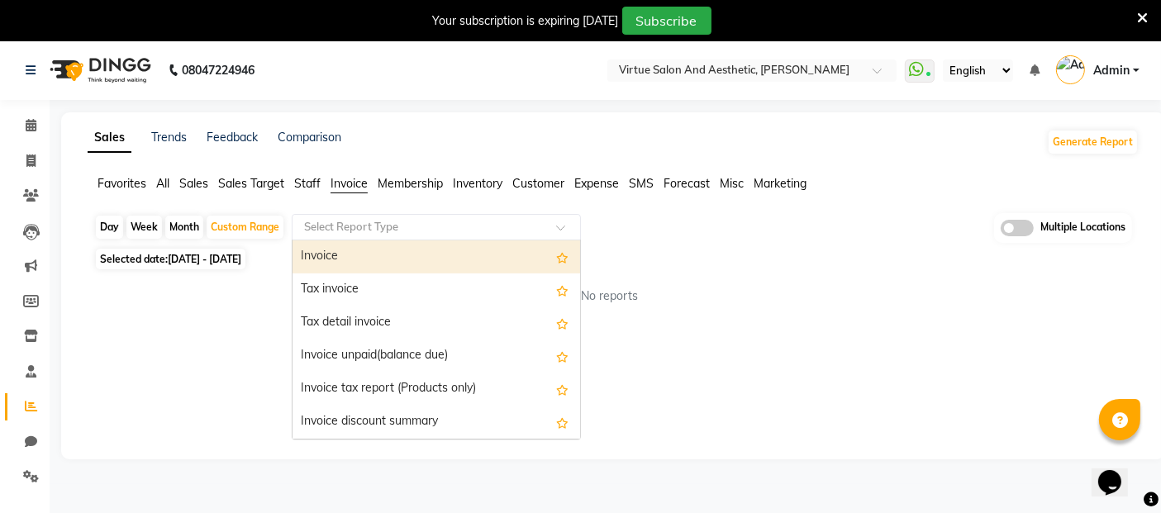
click at [361, 226] on input "text" at bounding box center [420, 227] width 238 height 17
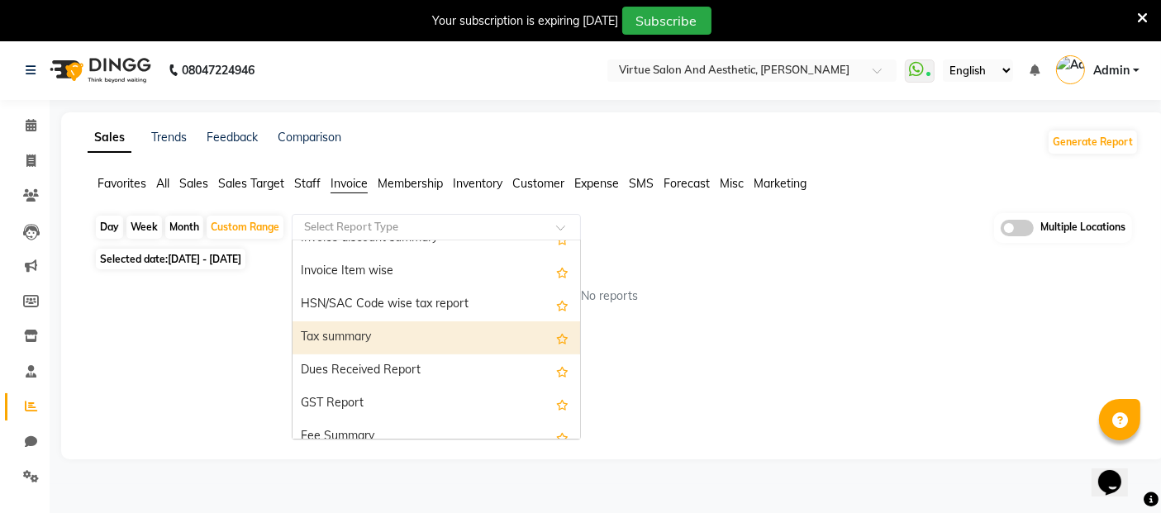
scroll to position [92, 0]
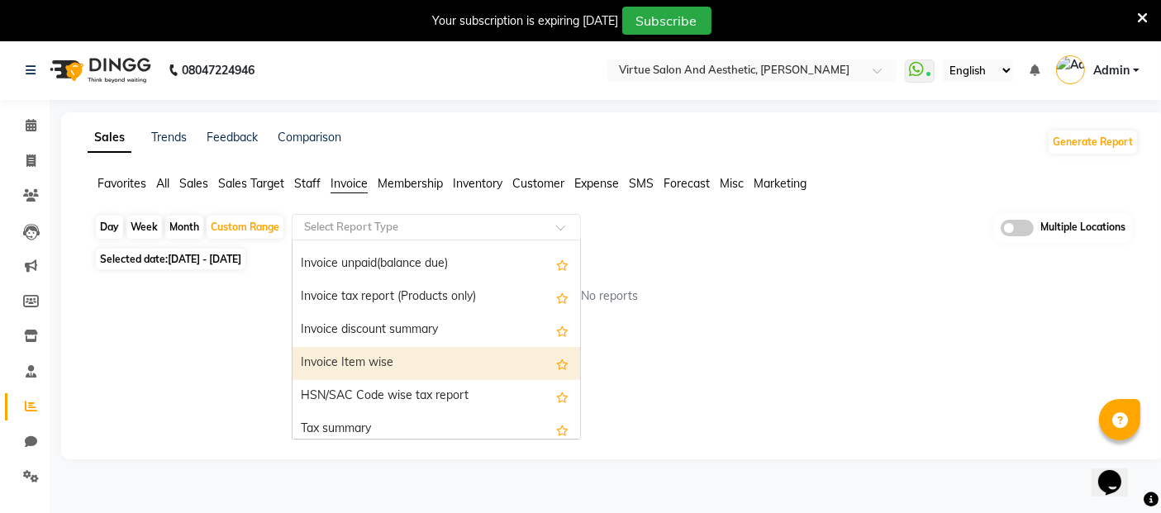
click at [352, 364] on div "Invoice Item wise" at bounding box center [435, 363] width 287 height 33
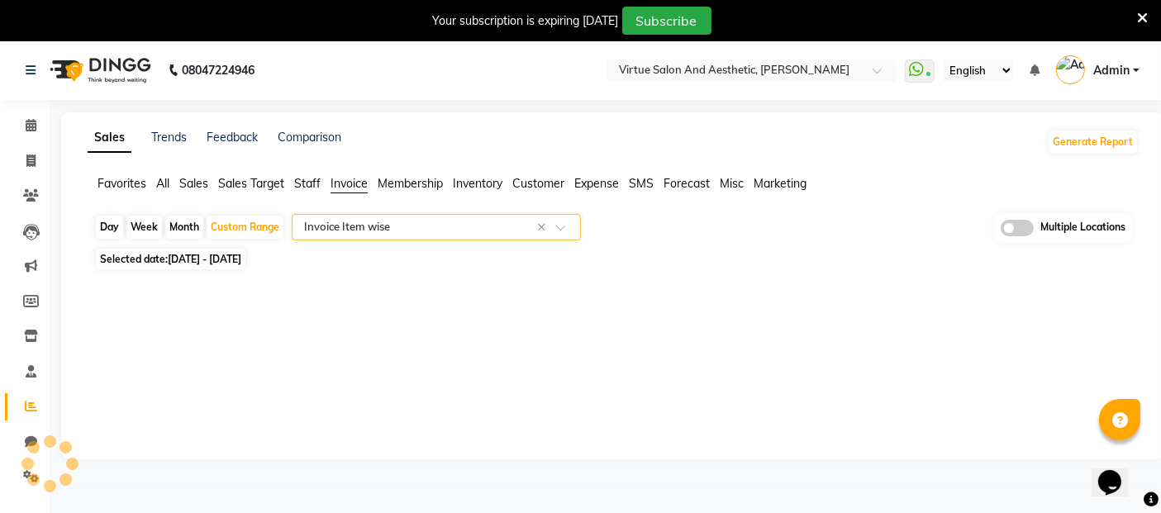
select select "full_report"
select select "csv"
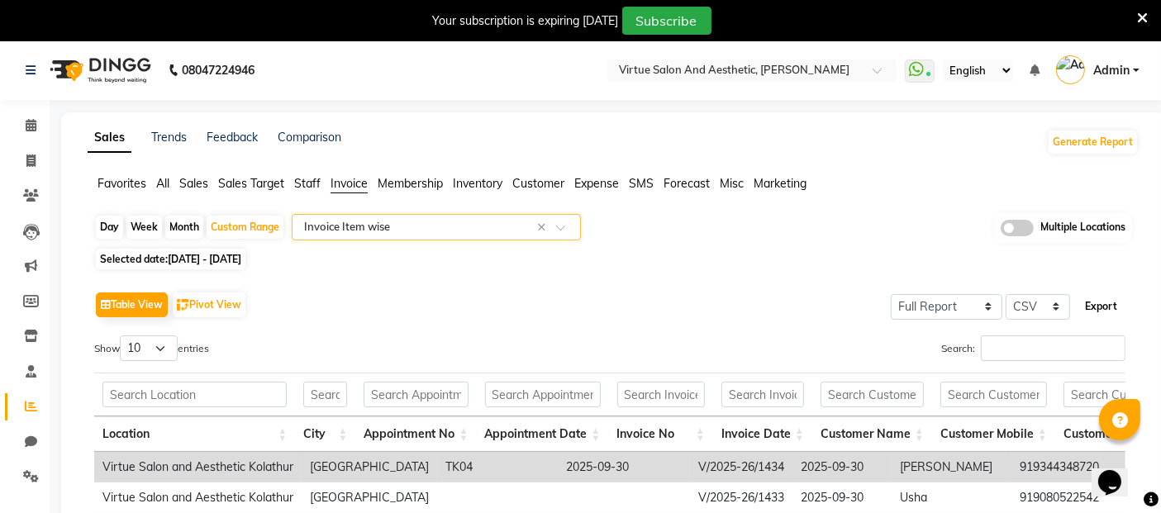
click at [1103, 306] on button "Export" at bounding box center [1100, 306] width 45 height 28
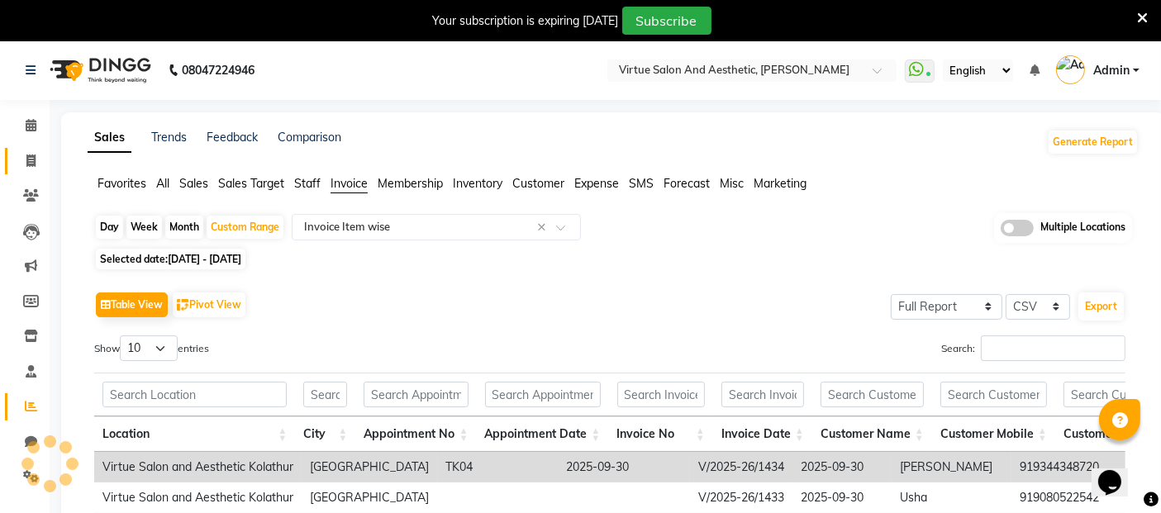
click at [29, 157] on icon at bounding box center [30, 160] width 9 height 12
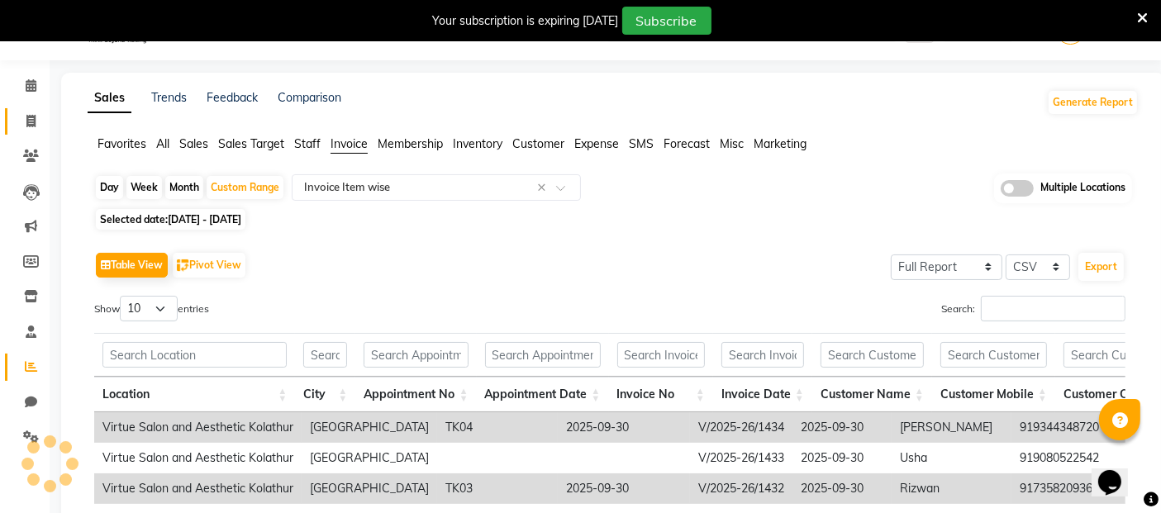
select select "4466"
select select "service"
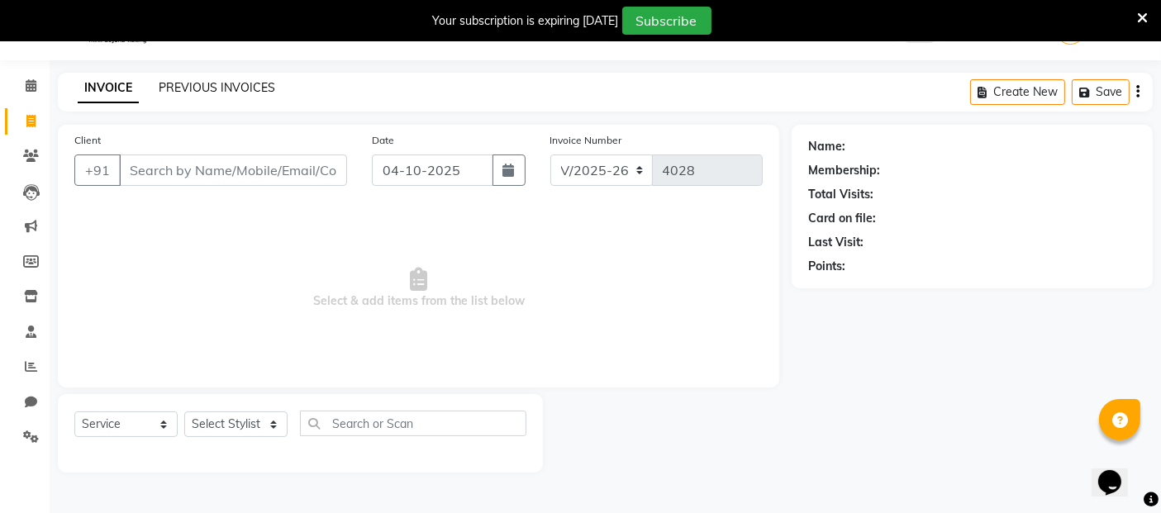
click at [215, 83] on link "PREVIOUS INVOICES" at bounding box center [217, 87] width 116 height 15
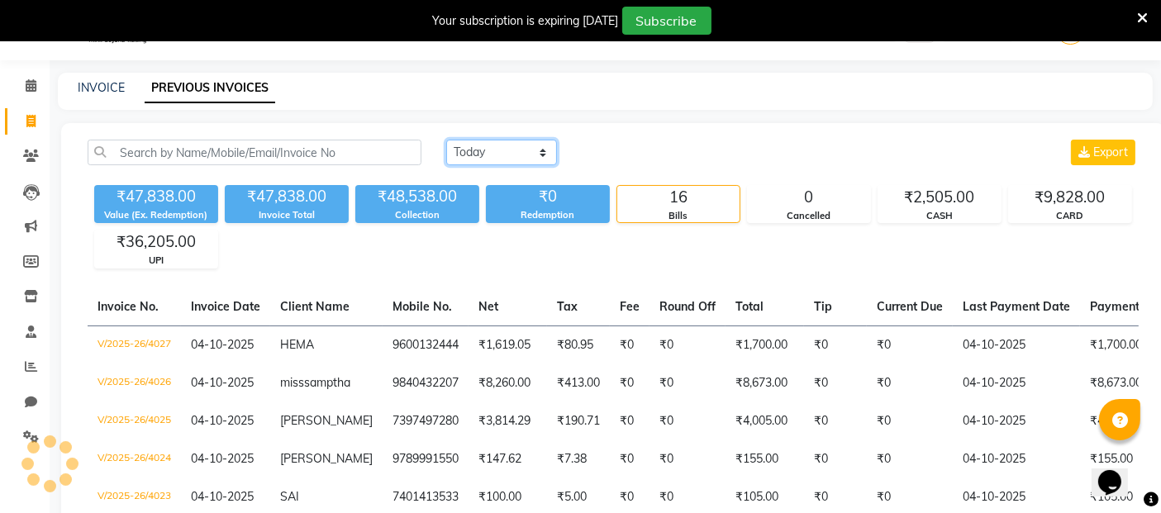
click at [487, 145] on select "[DATE] [DATE] Custom Range" at bounding box center [501, 153] width 111 height 26
select select "range"
click at [446, 140] on select "[DATE] [DATE] Custom Range" at bounding box center [501, 153] width 111 height 26
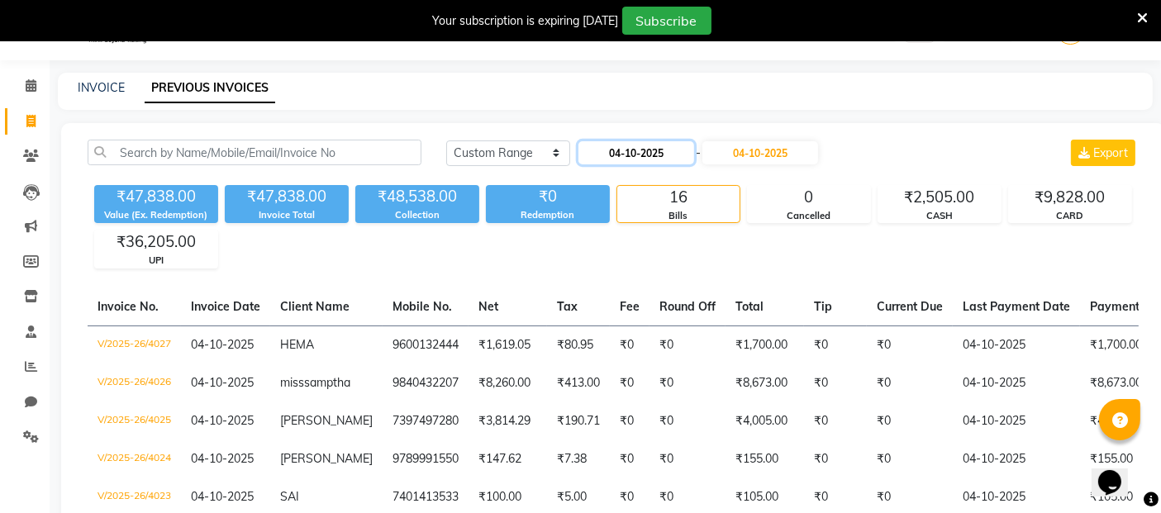
click at [634, 154] on input "04-10-2025" at bounding box center [636, 152] width 116 height 23
select select "10"
select select "2025"
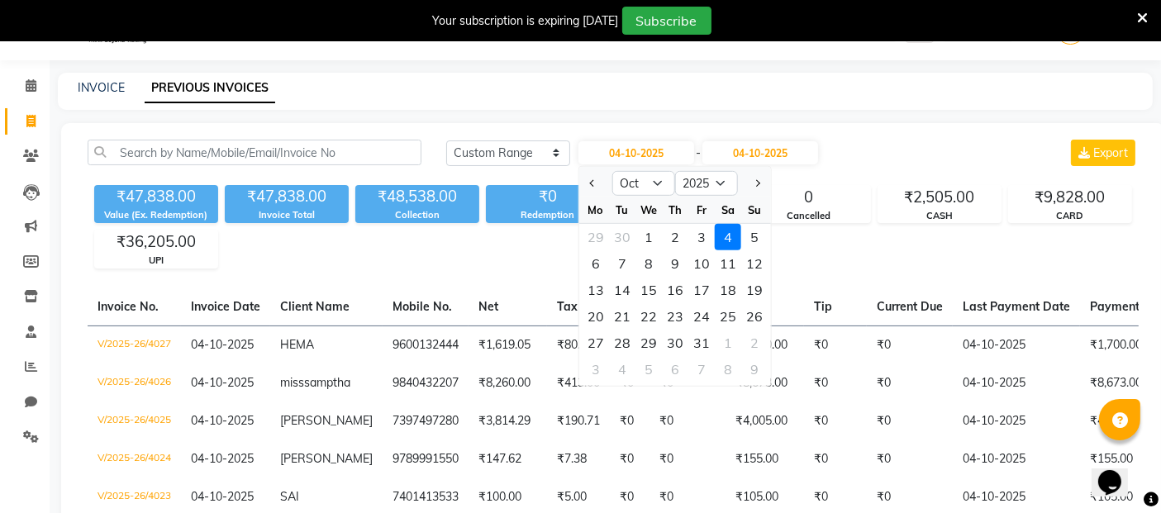
click at [584, 187] on div at bounding box center [595, 183] width 33 height 26
click at [594, 182] on span "Previous month" at bounding box center [593, 183] width 7 height 7
select select "9"
click at [594, 240] on div "1" at bounding box center [595, 237] width 26 height 26
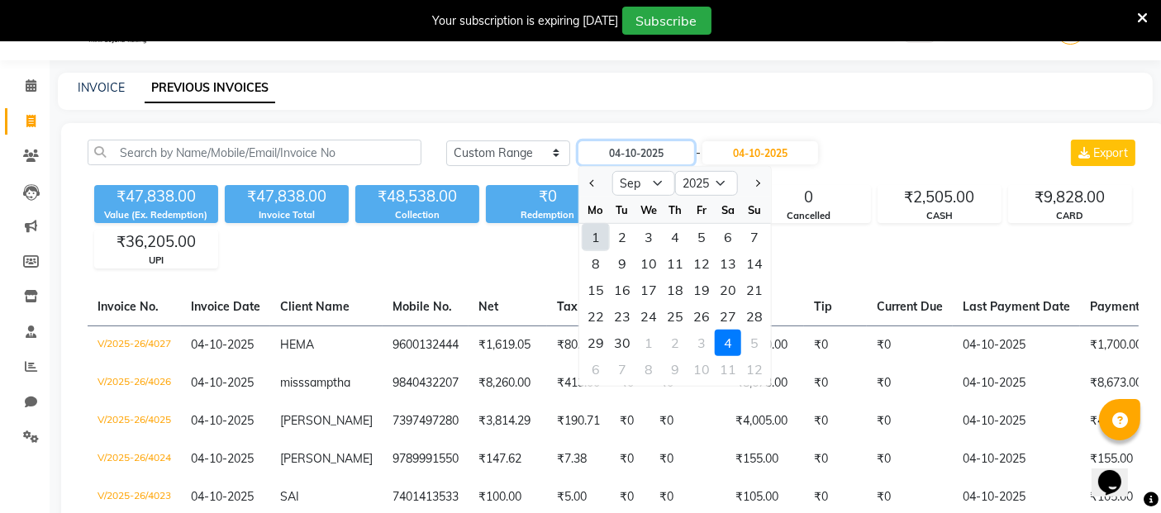
type input "01-09-2025"
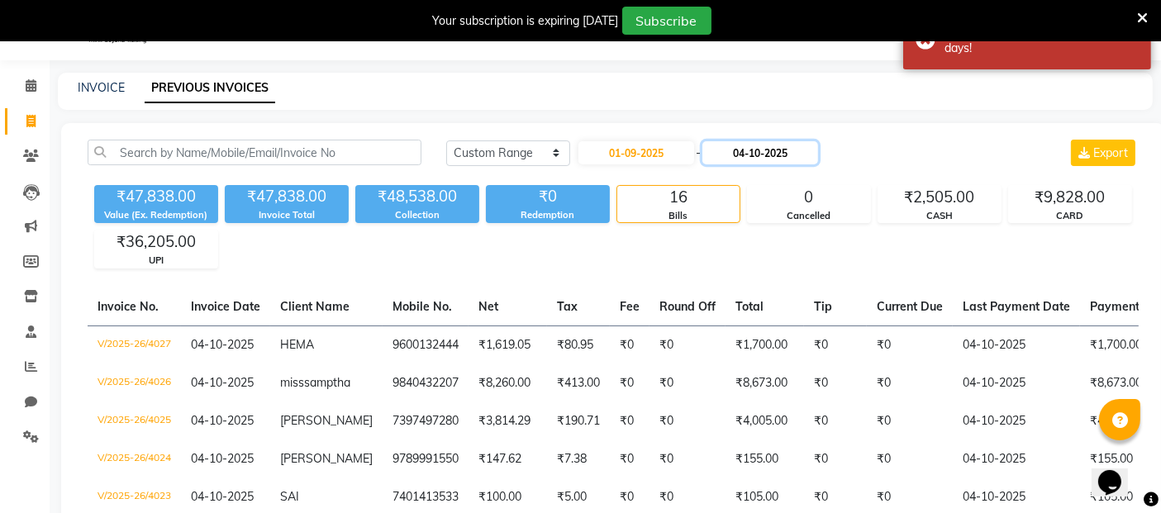
click at [758, 157] on input "04-10-2025" at bounding box center [760, 152] width 116 height 23
select select "10"
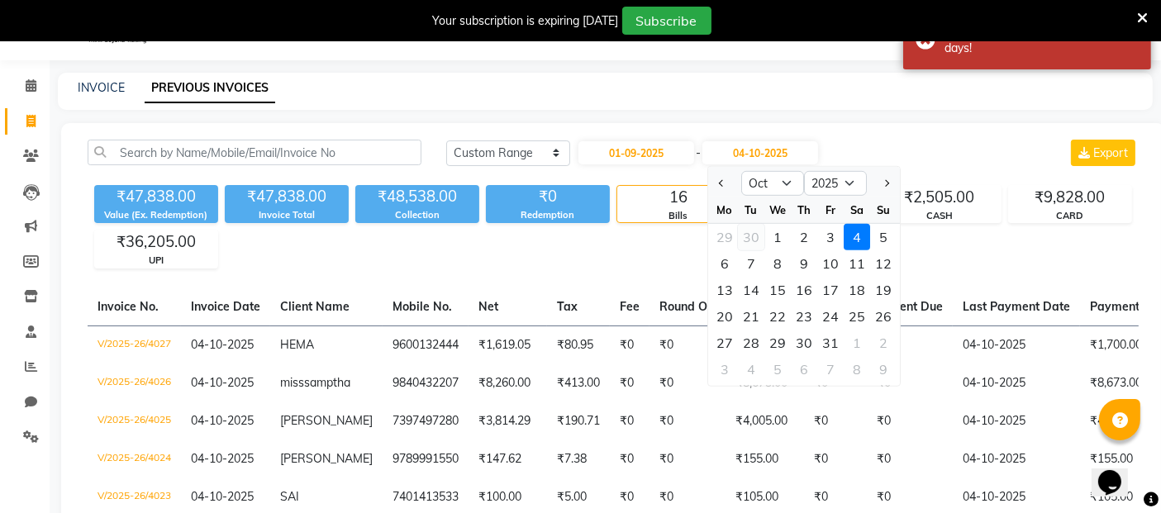
click at [758, 234] on div "30" at bounding box center [751, 237] width 26 height 26
type input "30-09-2025"
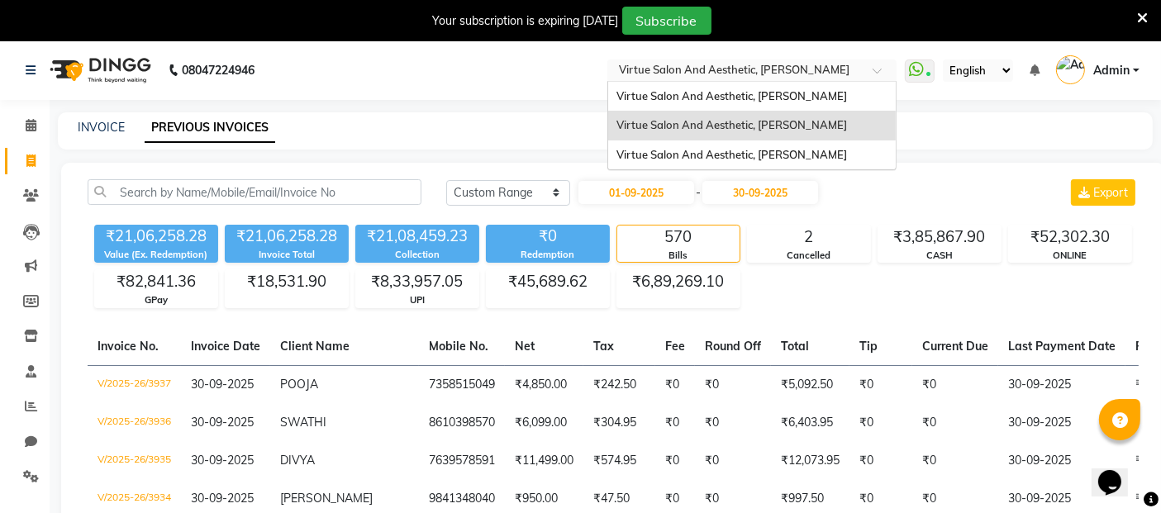
click at [707, 72] on input "text" at bounding box center [735, 72] width 240 height 17
click at [767, 155] on span "Virtue Salon And Aesthetic, [PERSON_NAME]" at bounding box center [731, 154] width 230 height 13
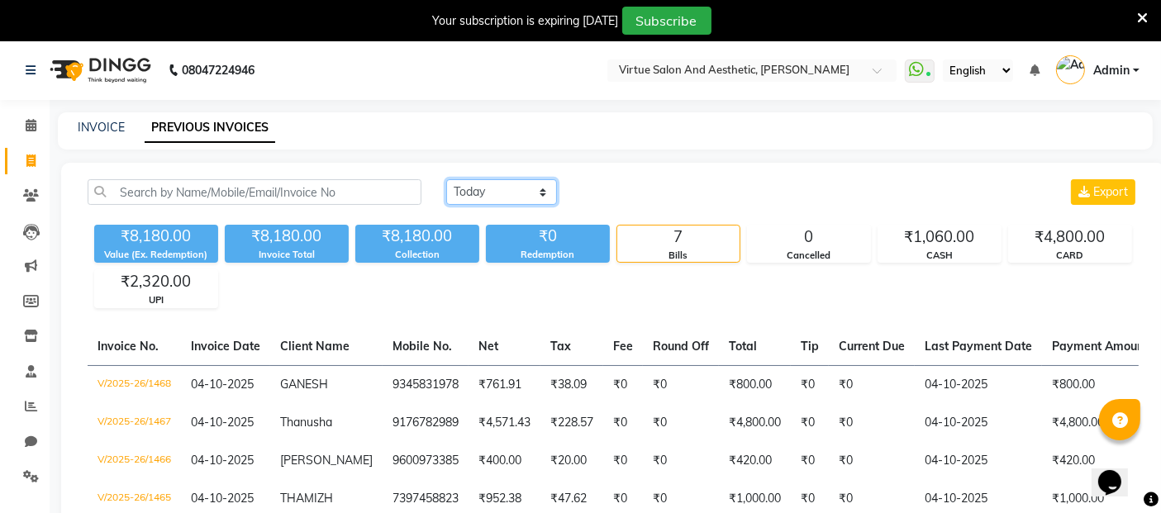
click at [490, 196] on select "[DATE] [DATE] Custom Range" at bounding box center [501, 192] width 111 height 26
select select "range"
click at [446, 179] on select "[DATE] [DATE] Custom Range" at bounding box center [501, 192] width 111 height 26
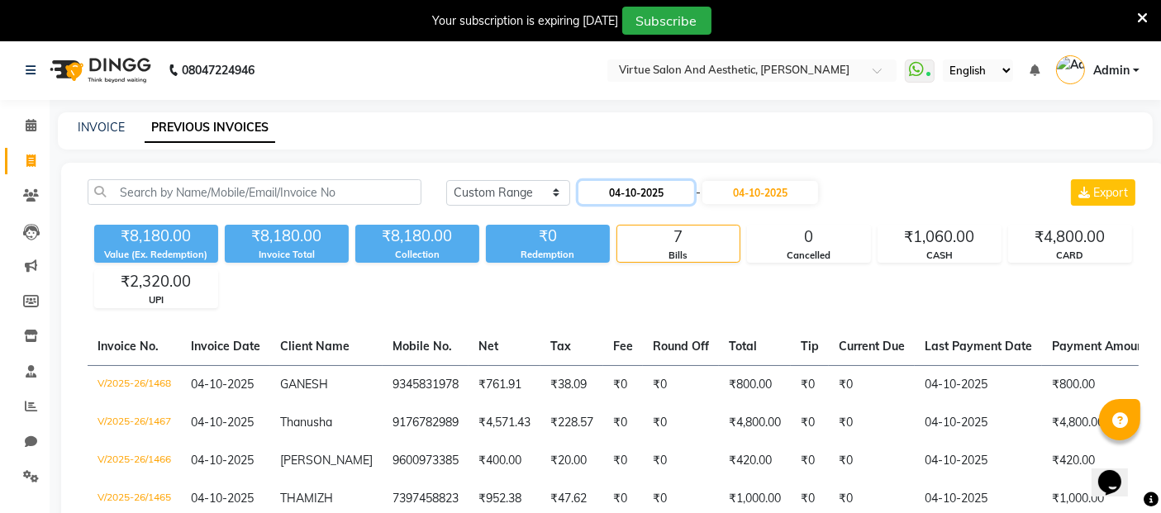
click at [626, 185] on input "04-10-2025" at bounding box center [636, 192] width 116 height 23
select select "10"
select select "2025"
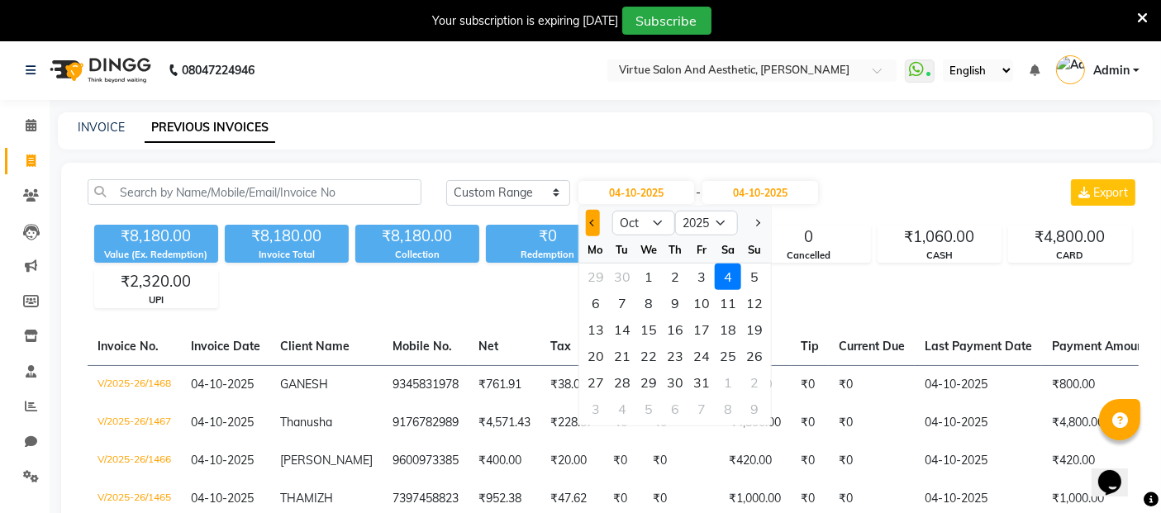
click at [586, 223] on button "Previous month" at bounding box center [593, 223] width 14 height 26
select select "9"
click at [595, 278] on div "1" at bounding box center [595, 276] width 26 height 26
type input "01-09-2025"
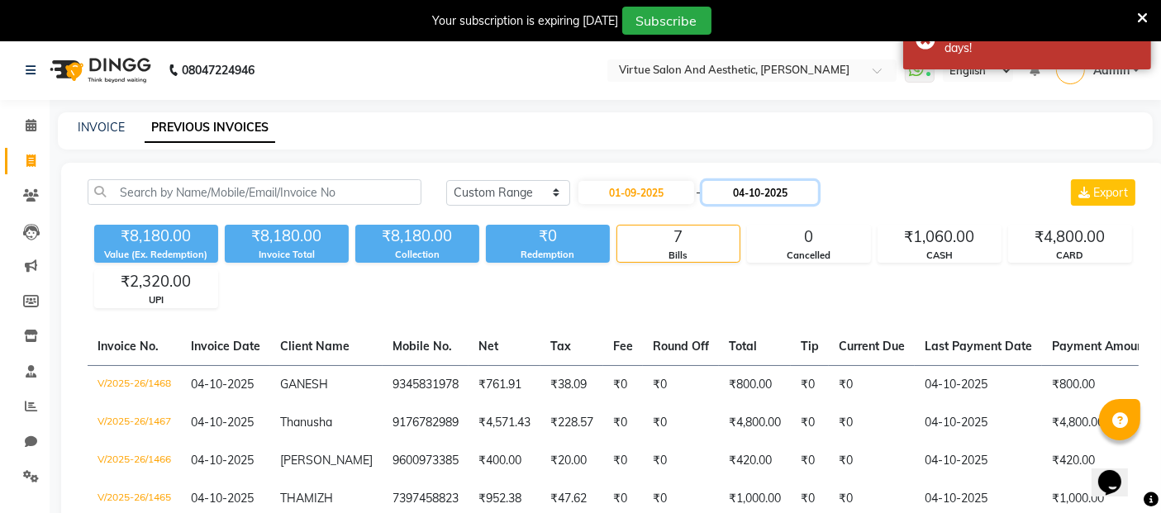
click at [762, 193] on input "04-10-2025" at bounding box center [760, 192] width 116 height 23
select select "10"
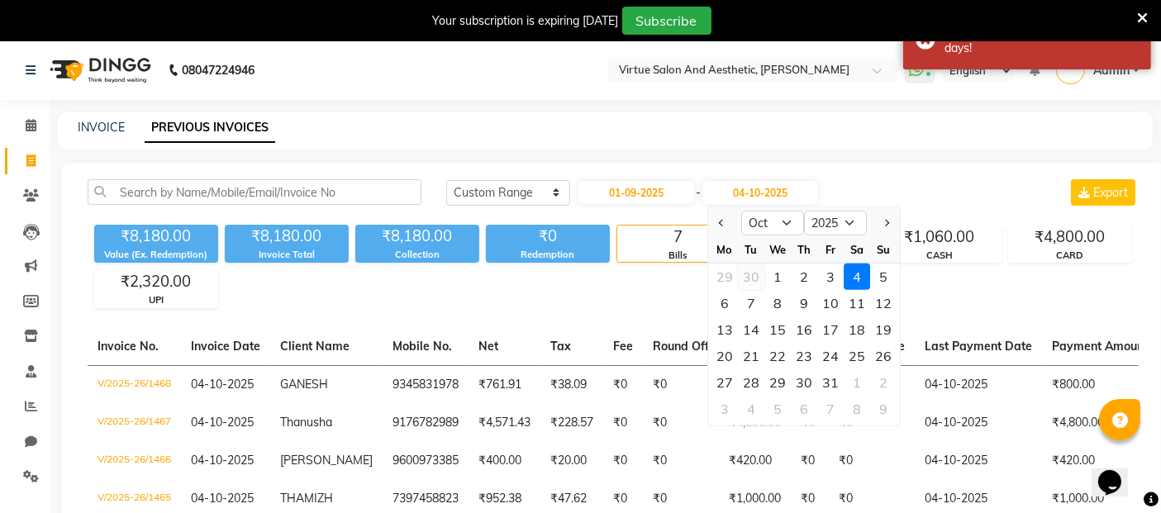
click at [750, 274] on div "30" at bounding box center [751, 276] width 26 height 26
type input "30-09-2025"
